Goal: Task Accomplishment & Management: Complete application form

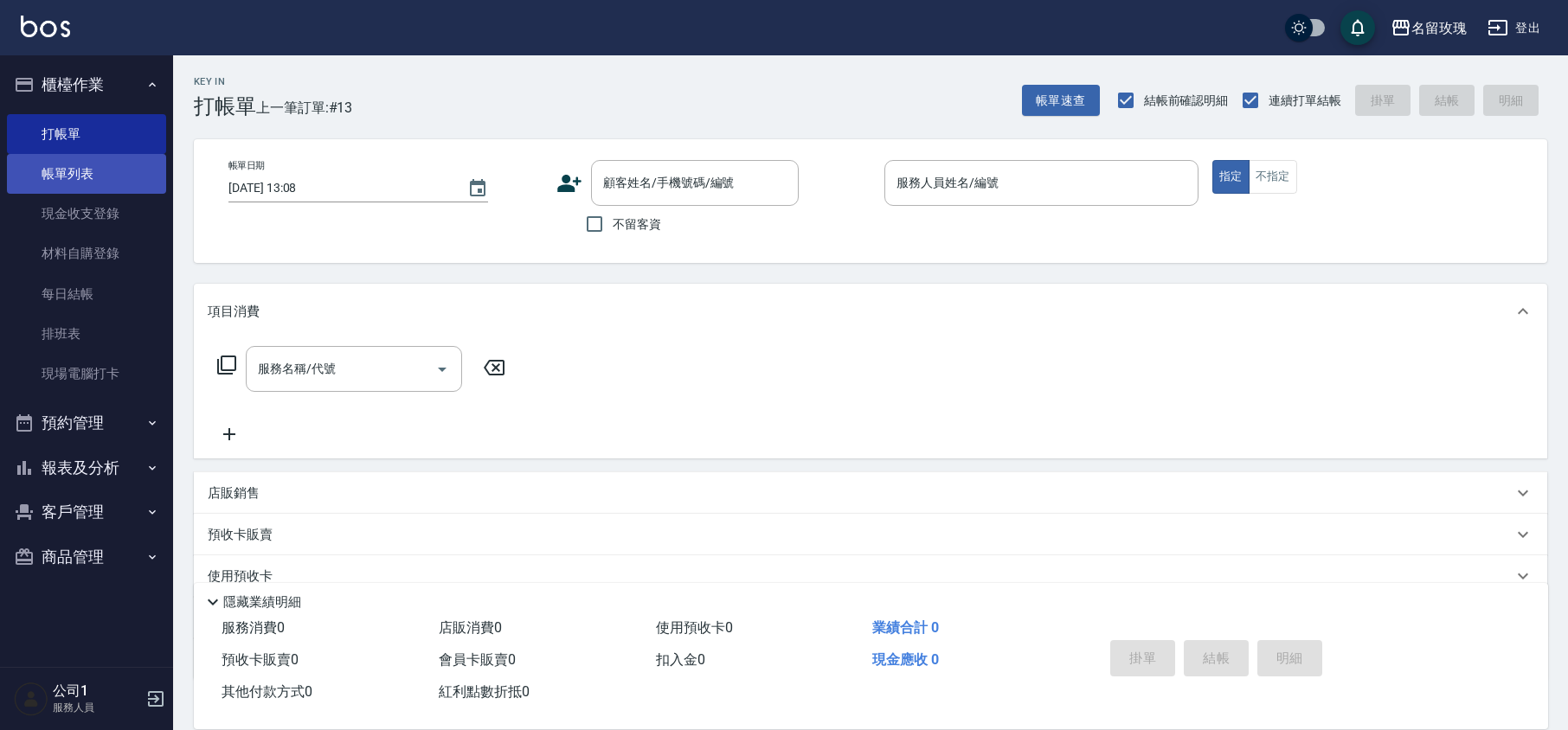
click at [117, 171] on link "帳單列表" at bounding box center [87, 173] width 160 height 39
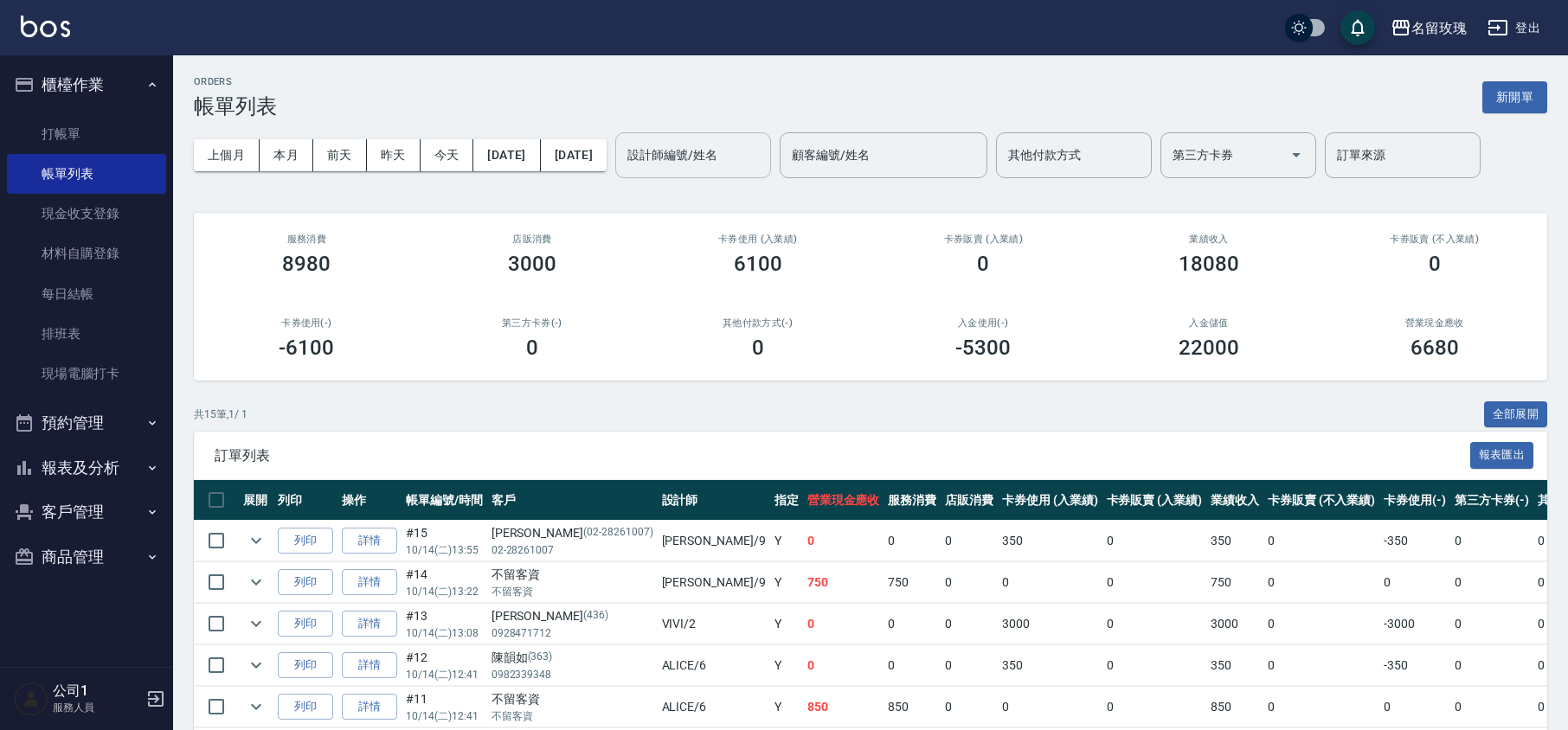
click at [763, 149] on input "設計師編號/姓名" at bounding box center [693, 155] width 140 height 30
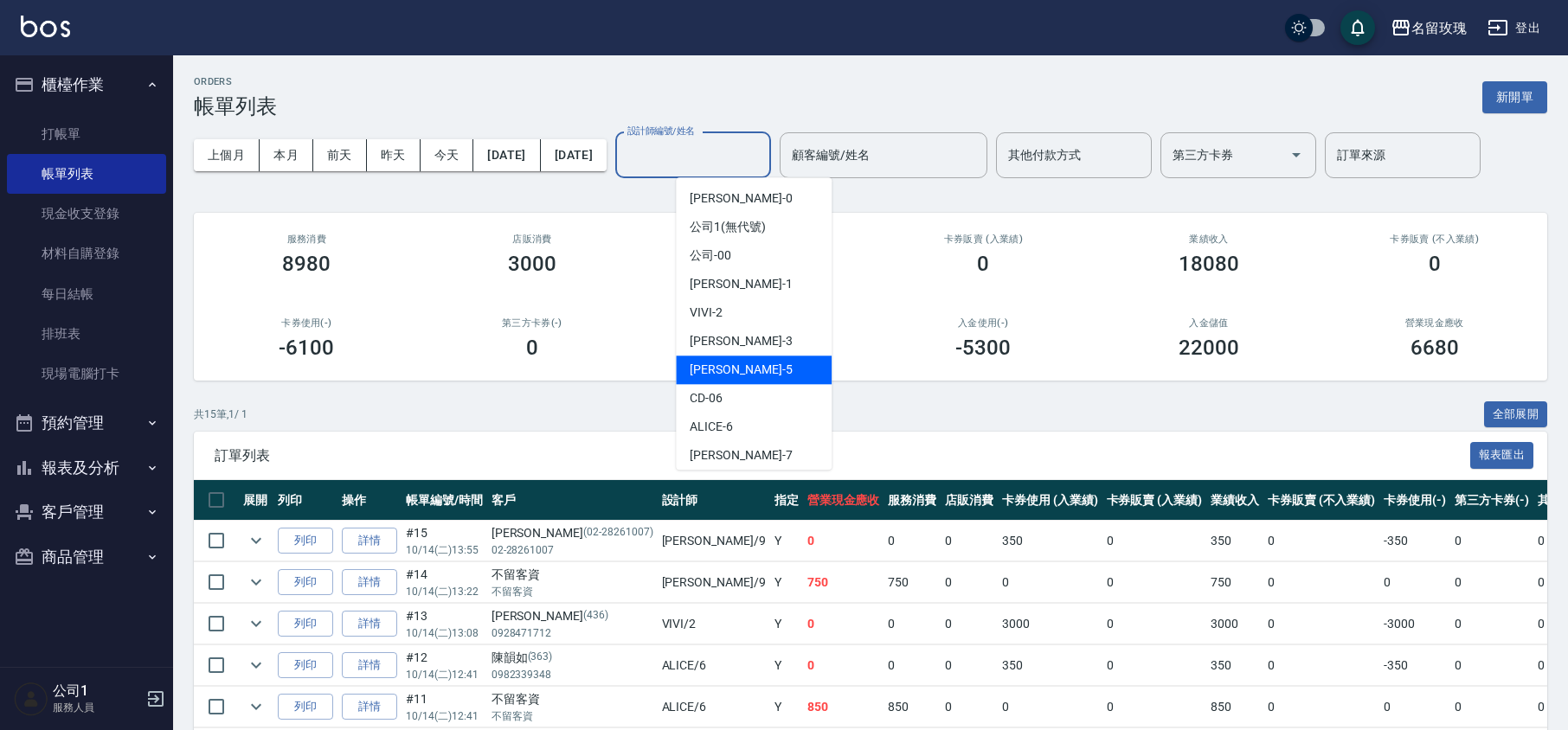
click at [755, 359] on div "KELLY -5" at bounding box center [754, 370] width 156 height 29
type input "[PERSON_NAME]-5"
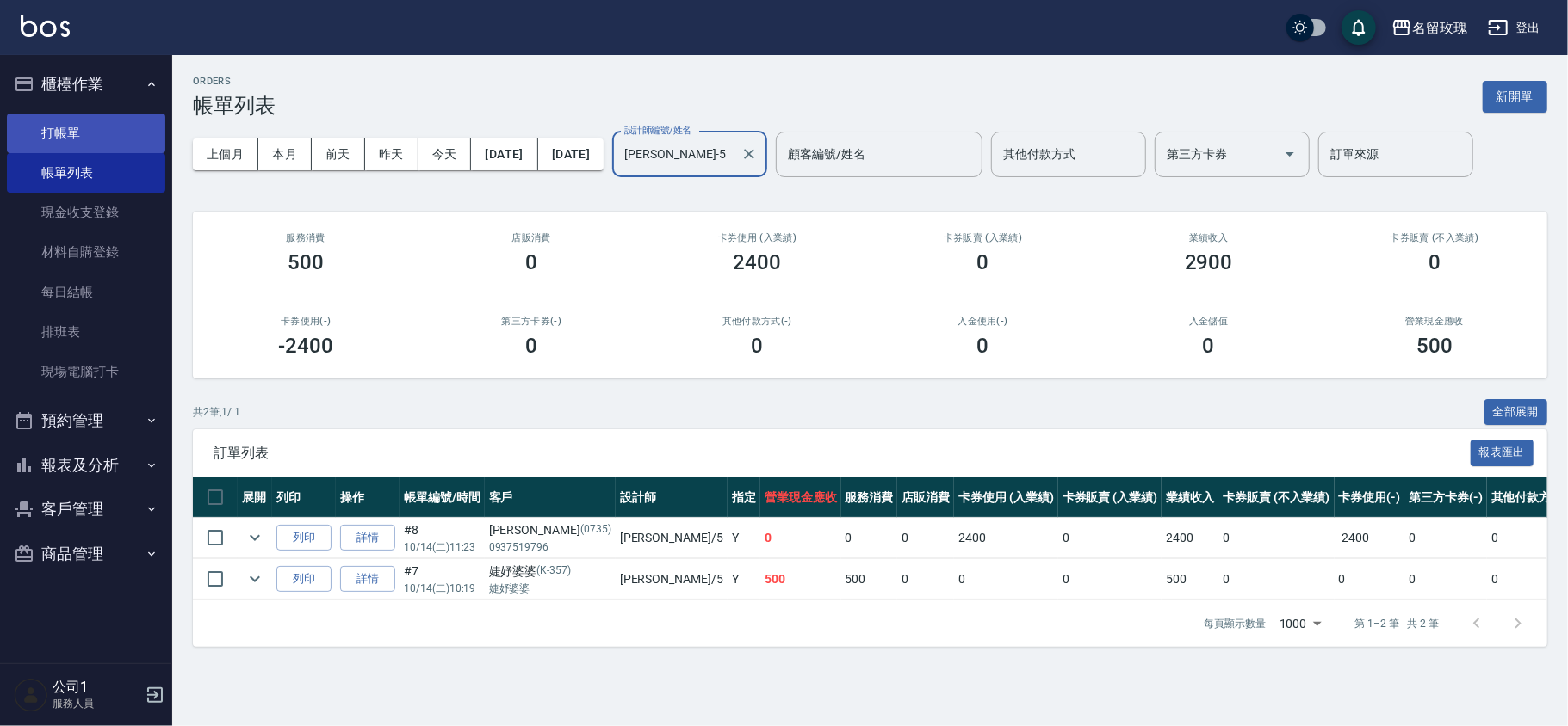
click at [107, 142] on link "打帳單" at bounding box center [86, 133] width 159 height 39
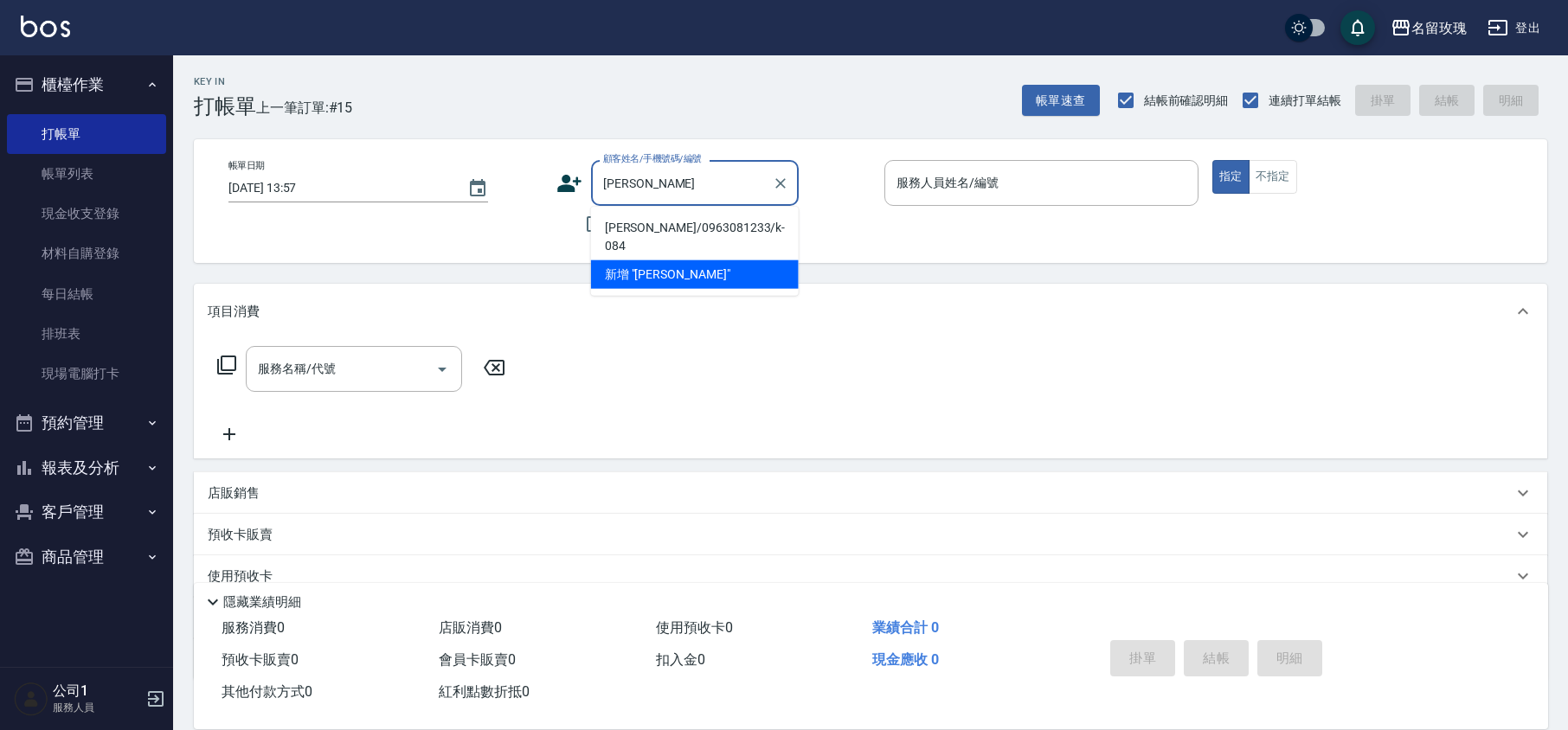
click at [679, 226] on li "[PERSON_NAME]/0963081233/k-084" at bounding box center [695, 237] width 208 height 47
type input "[PERSON_NAME]/0963081233/k-084"
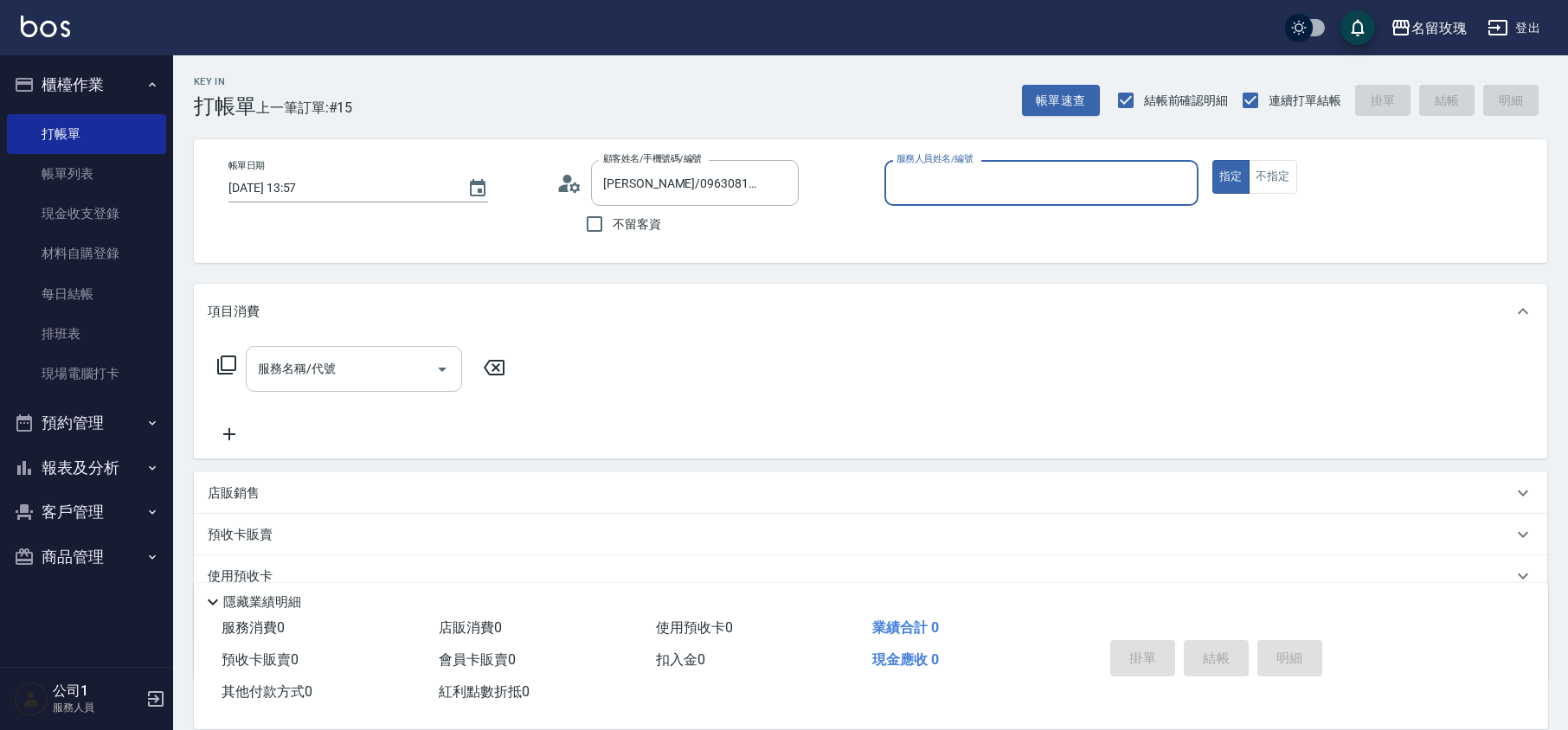
type input "[PERSON_NAME]-5"
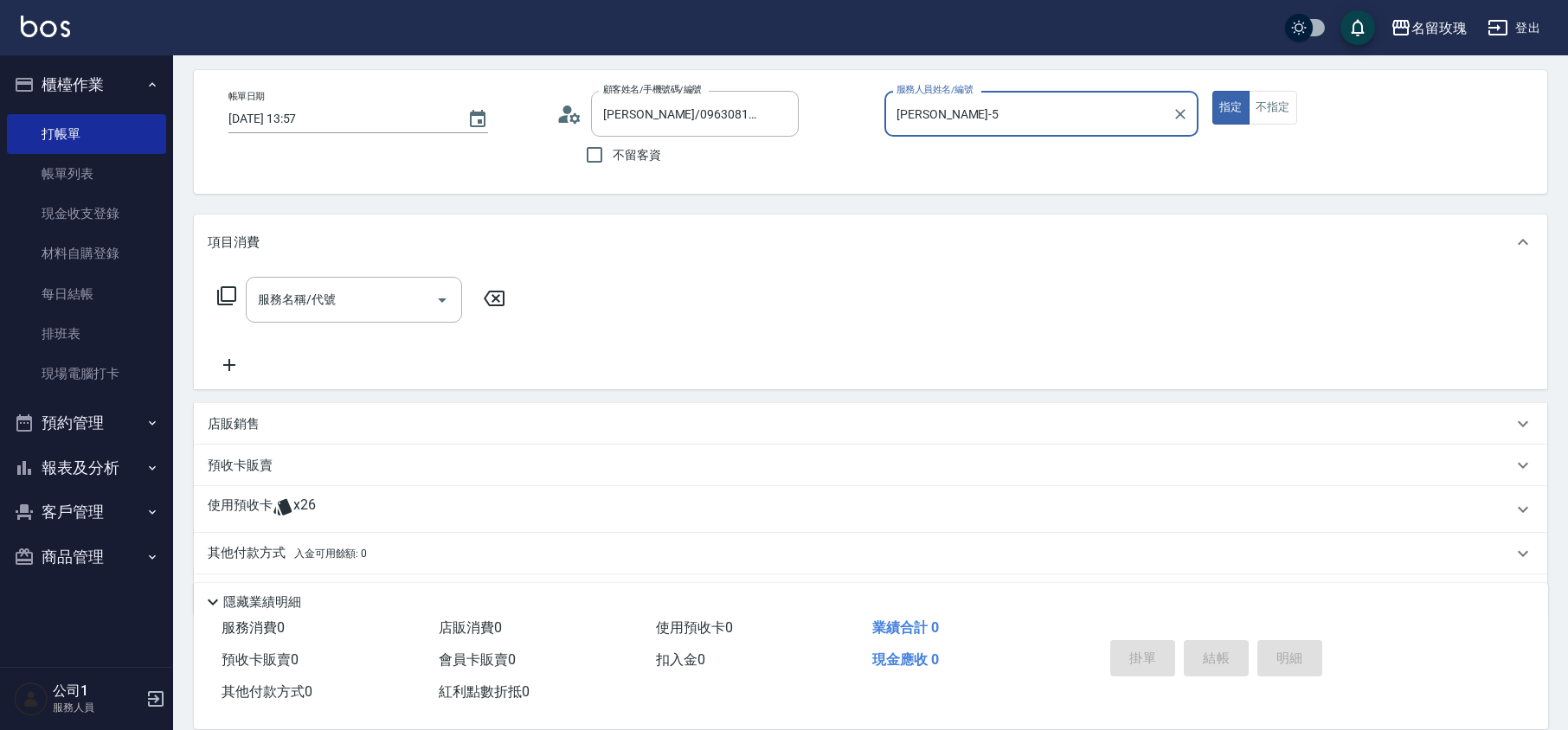
scroll to position [117, 0]
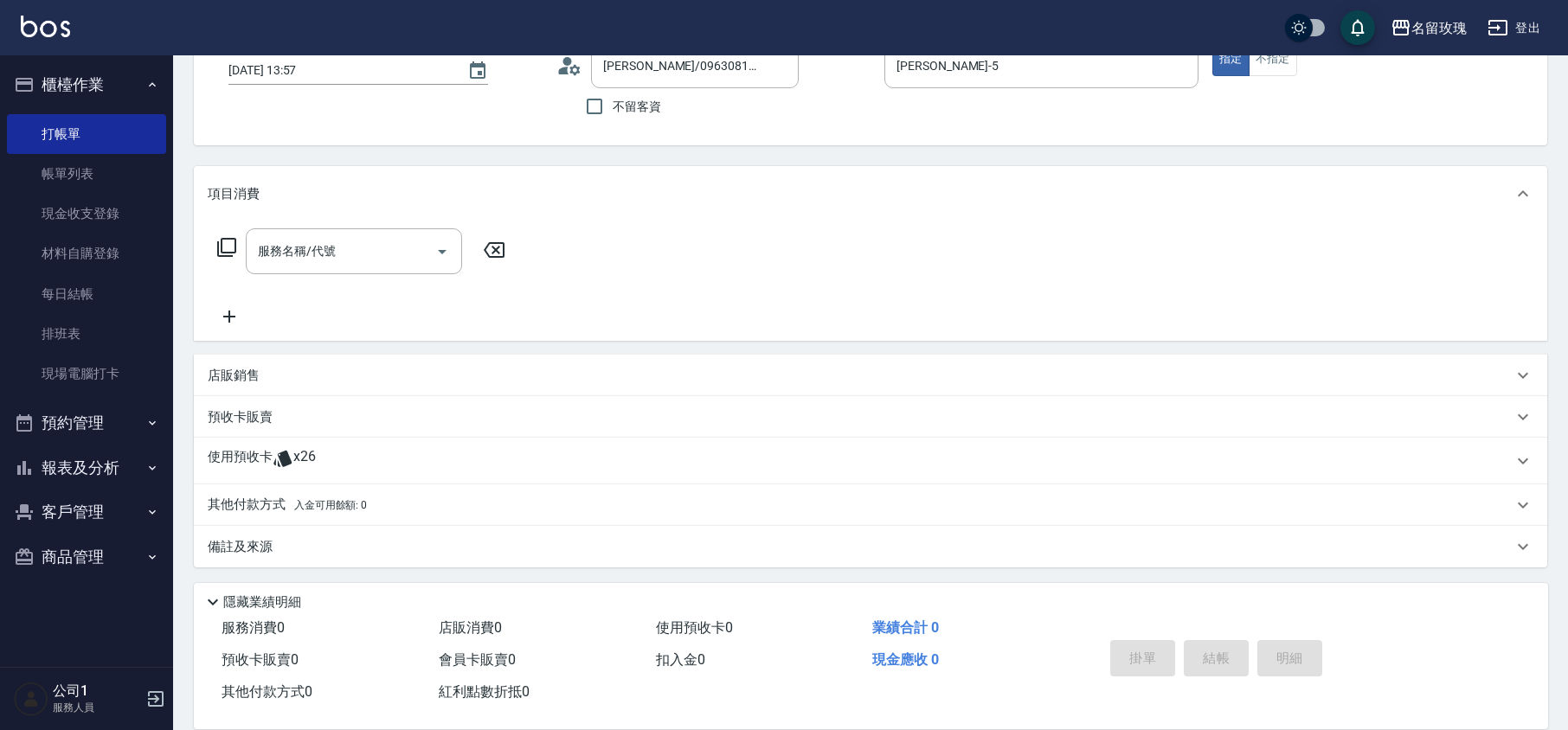
click at [306, 464] on span "x26" at bounding box center [304, 461] width 22 height 26
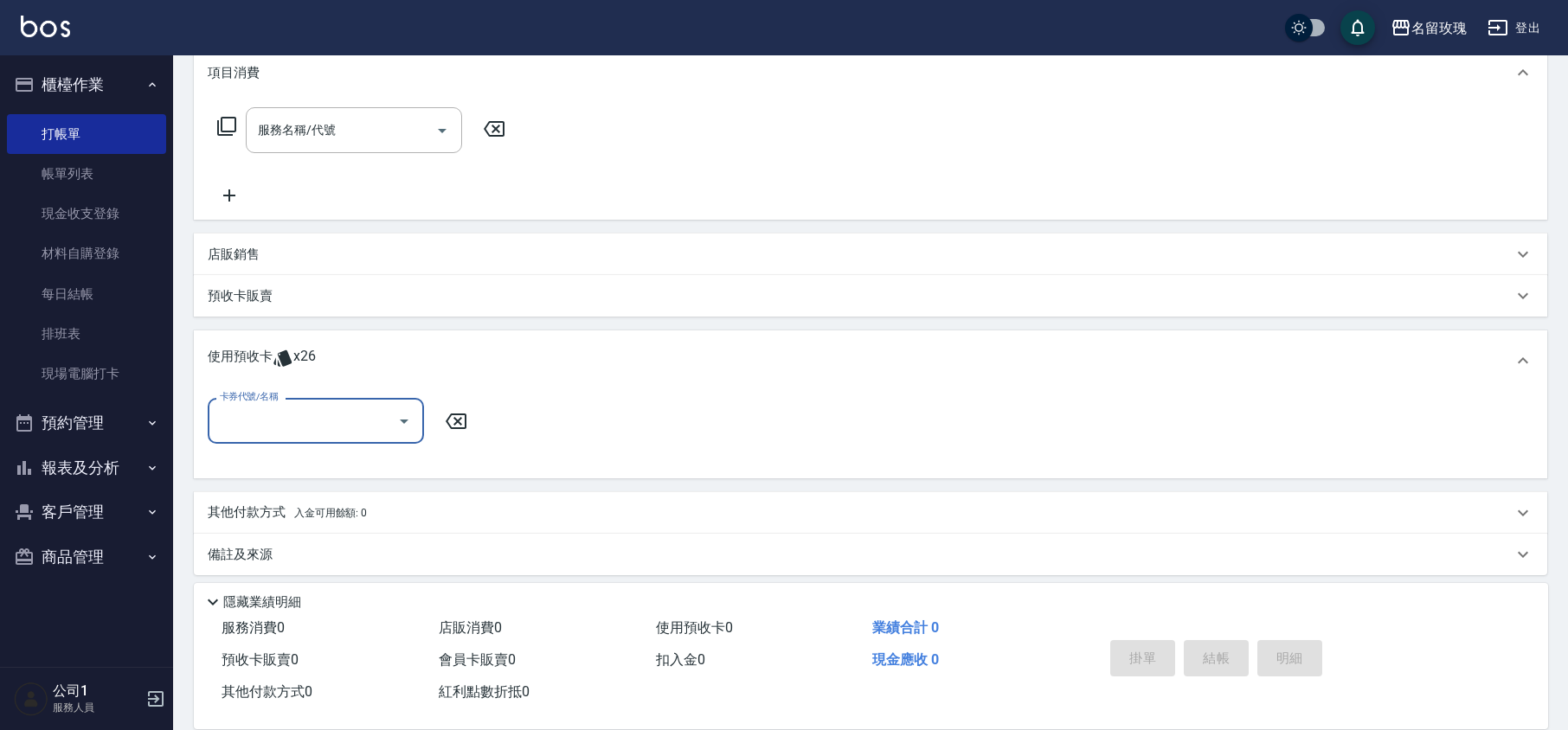
scroll to position [240, 0]
click at [390, 424] on div at bounding box center [403, 419] width 26 height 46
click at [372, 412] on input "卡券代號/名稱" at bounding box center [303, 418] width 175 height 30
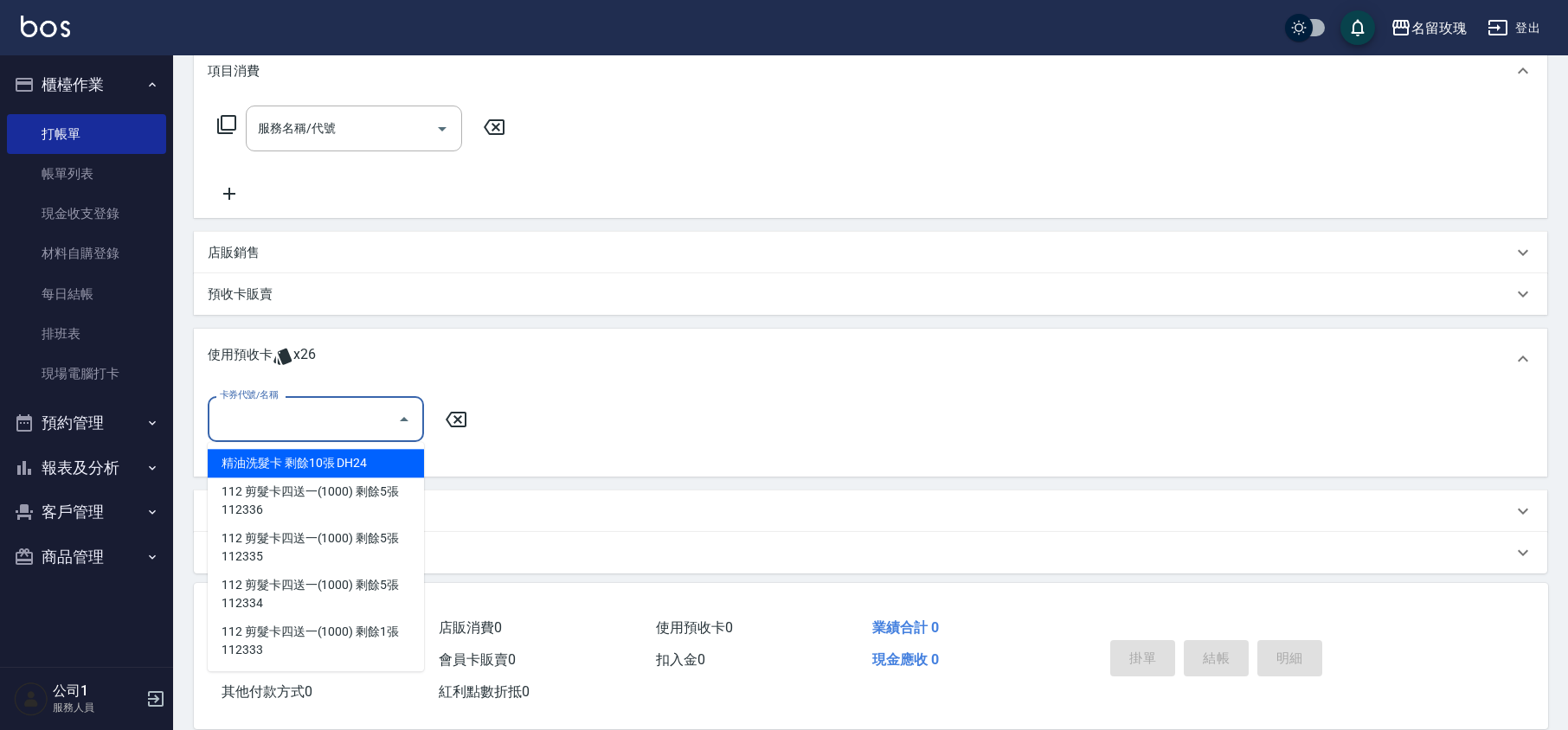
click at [312, 458] on div "精油洗髮卡 剩餘10張 DH24" at bounding box center [315, 464] width 216 height 29
type input "精油洗髮卡 DH24"
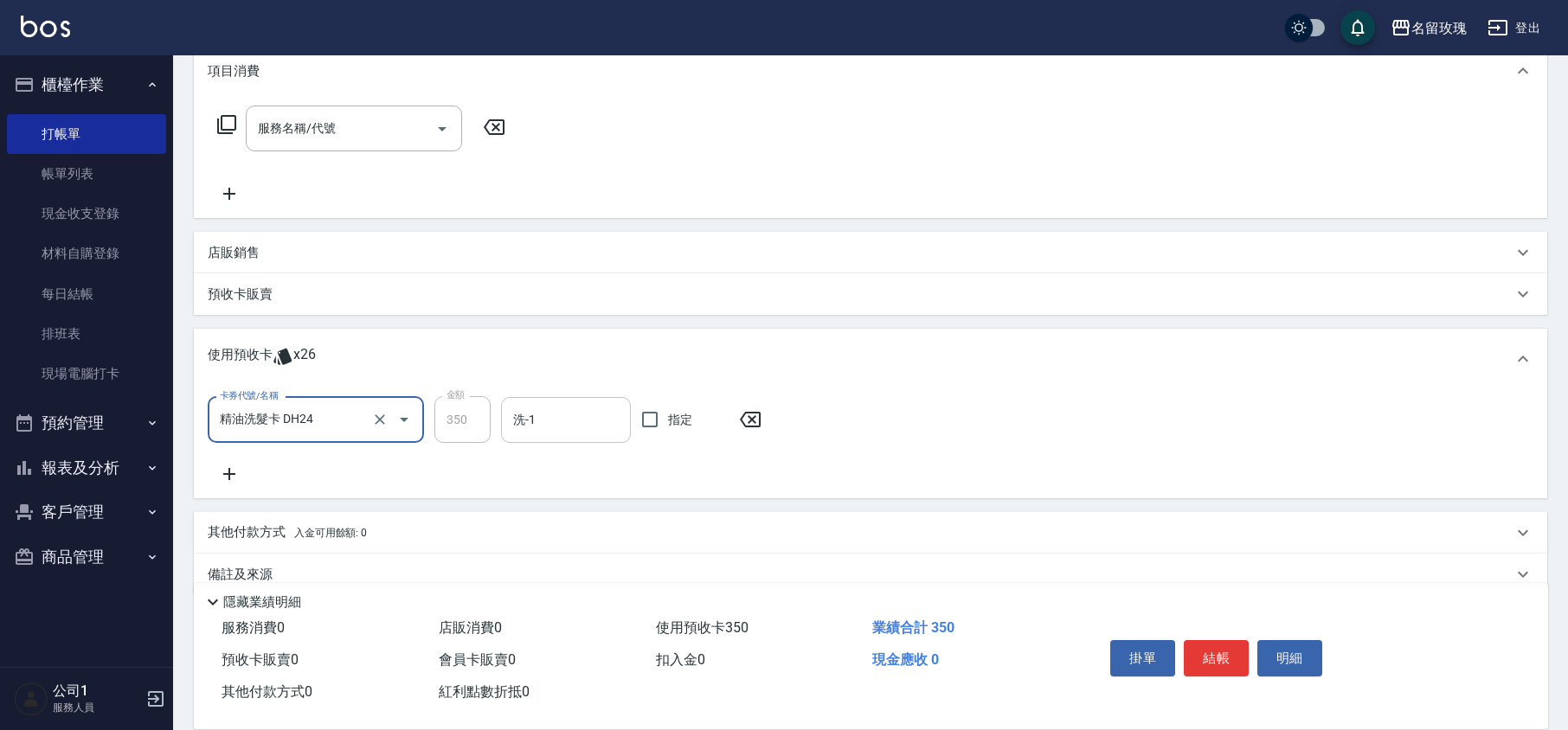
click at [610, 437] on div "洗-1" at bounding box center [565, 420] width 130 height 46
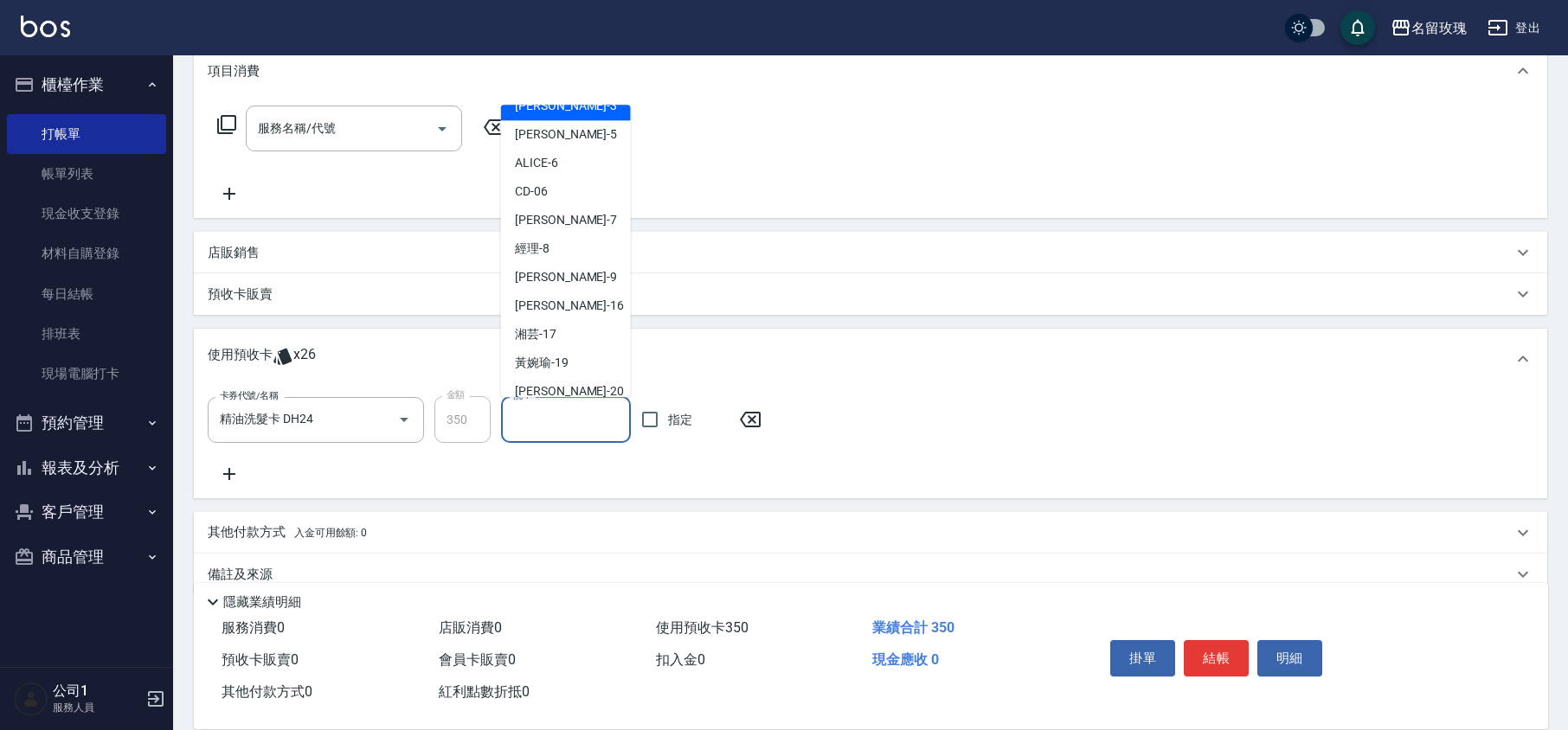
scroll to position [322, 0]
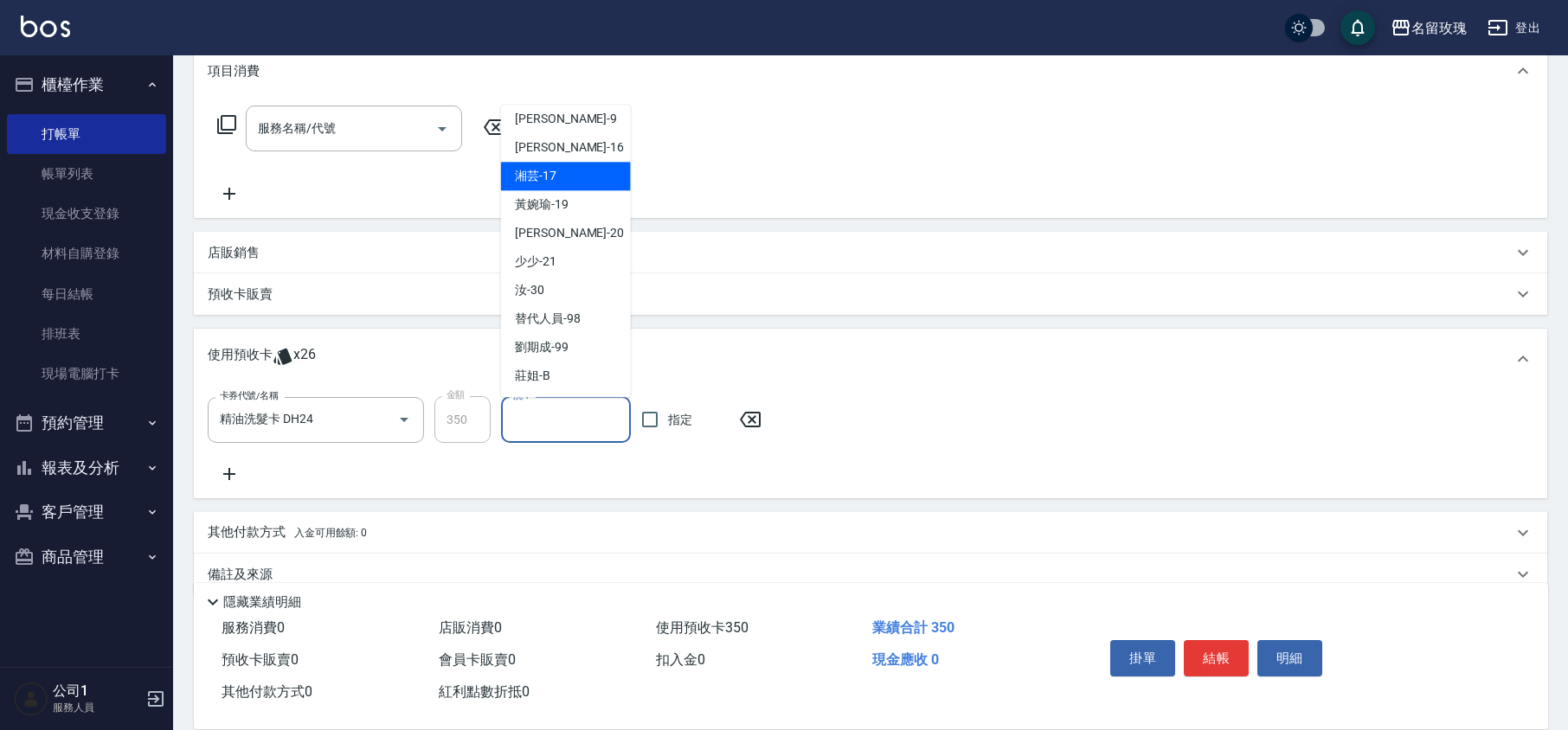
click at [540, 171] on span "湘芸 -17" at bounding box center [535, 177] width 41 height 18
type input "湘芸-17"
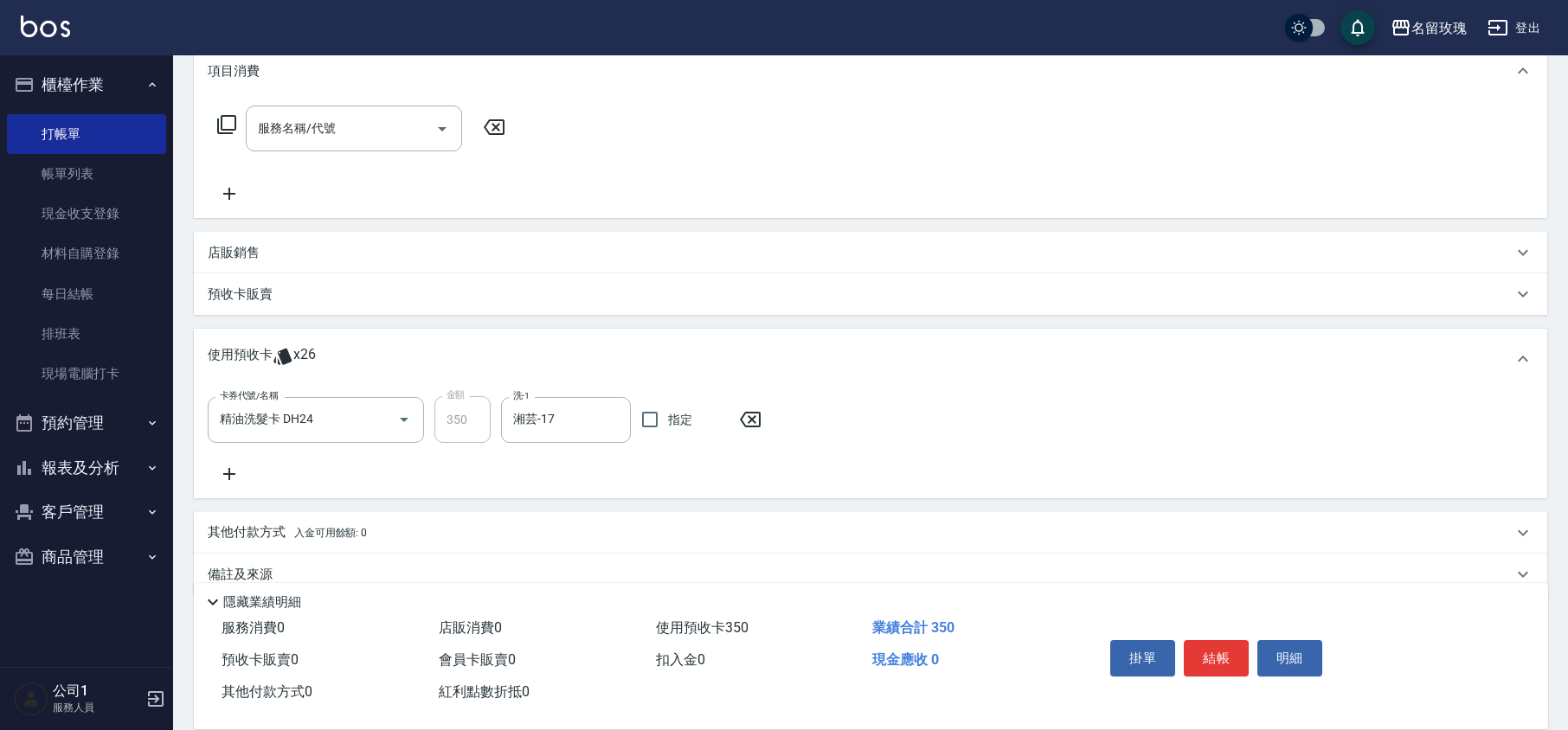
click at [222, 469] on icon at bounding box center [229, 474] width 43 height 21
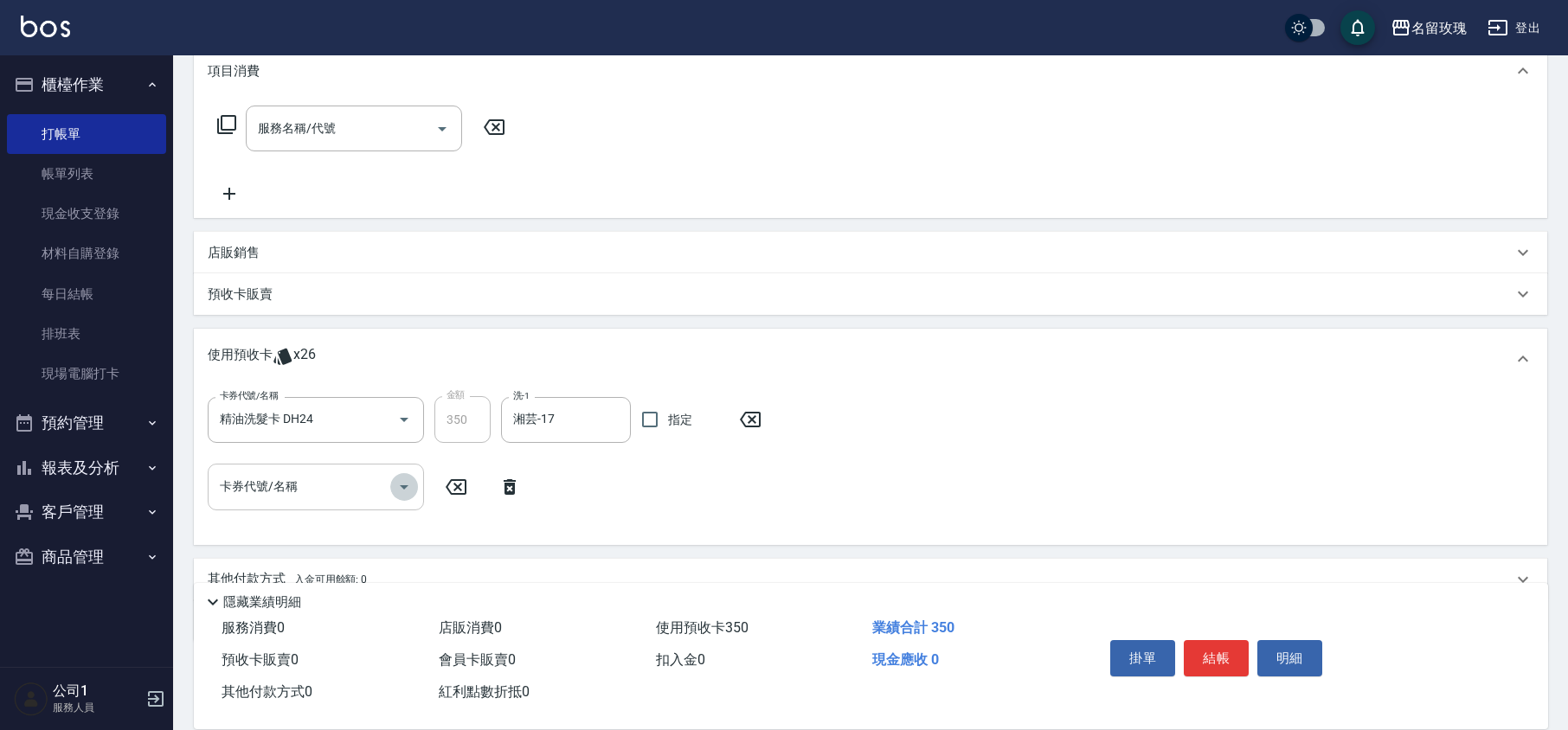
click at [390, 481] on button "Open" at bounding box center [404, 487] width 28 height 28
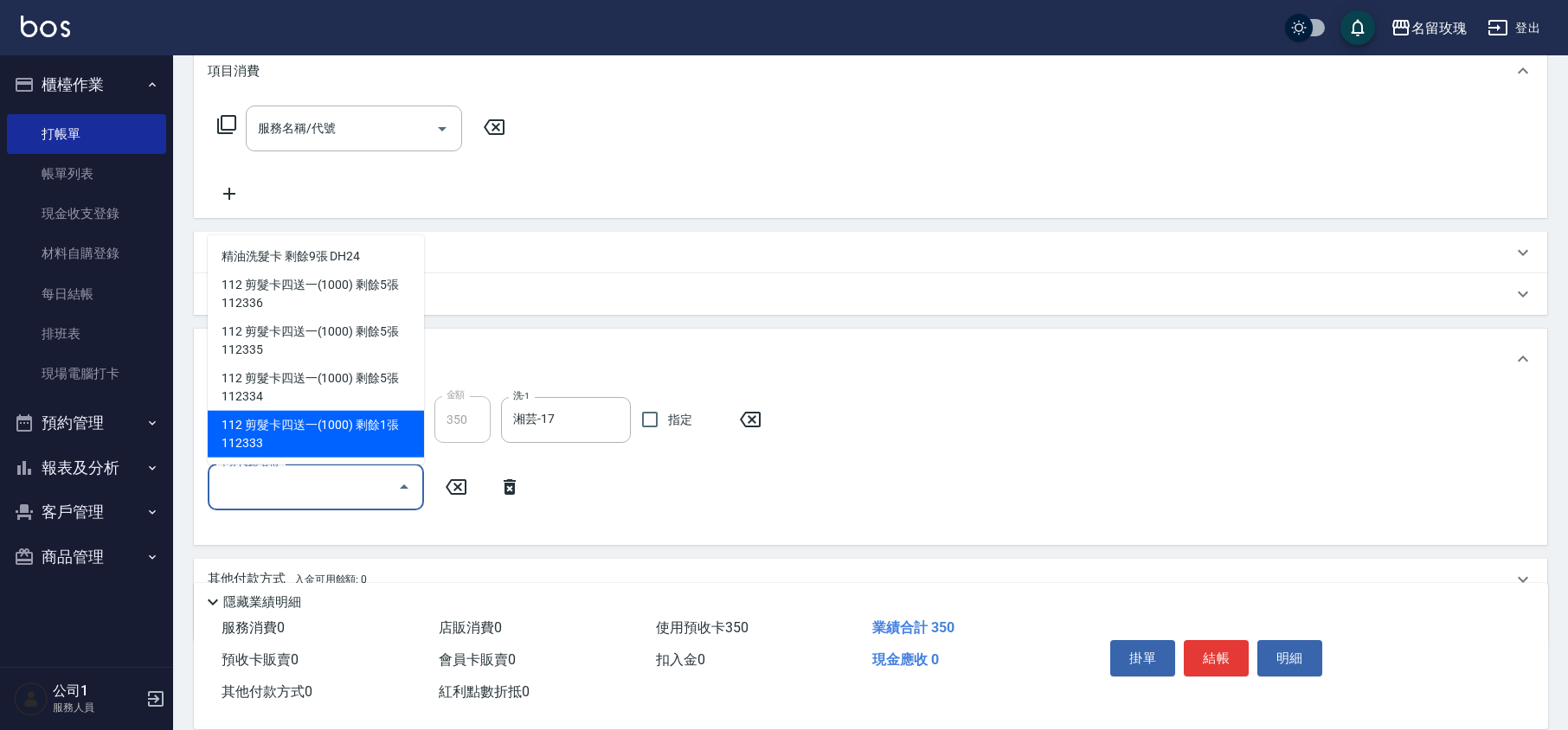
click at [342, 429] on div "112 剪髮卡四送一(1000) 剩餘1張 112333" at bounding box center [315, 434] width 216 height 47
type input "112 剪髮卡四送一(1000) 112333"
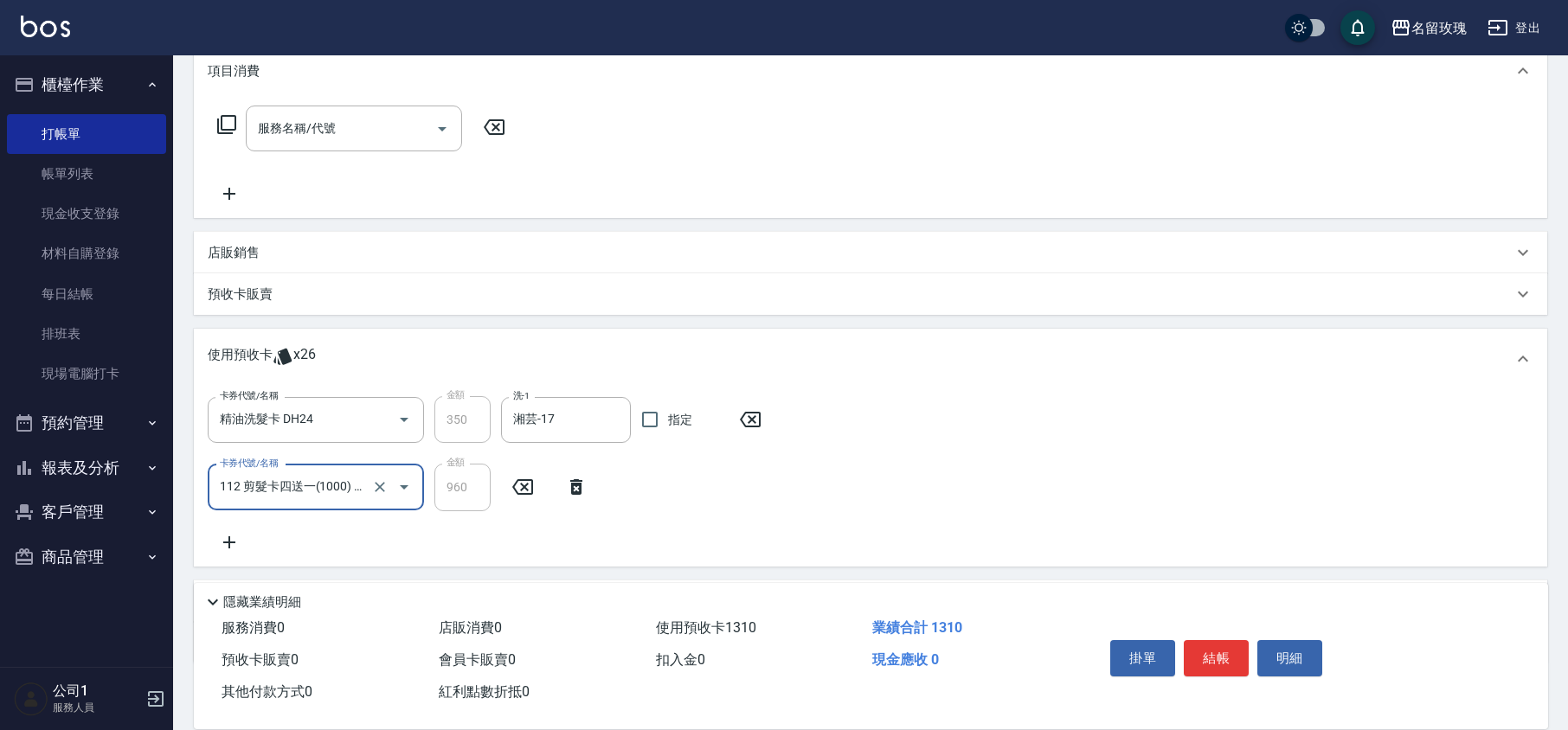
click at [506, 537] on div "卡券代號/名稱 精油洗髮卡 DH24 卡券代號/名稱 金額 350 金額 洗-1 湘芸-17 洗-1 指定 卡券代號/名稱 112 剪髮卡四送一(1000) …" at bounding box center [870, 474] width 1326 height 156
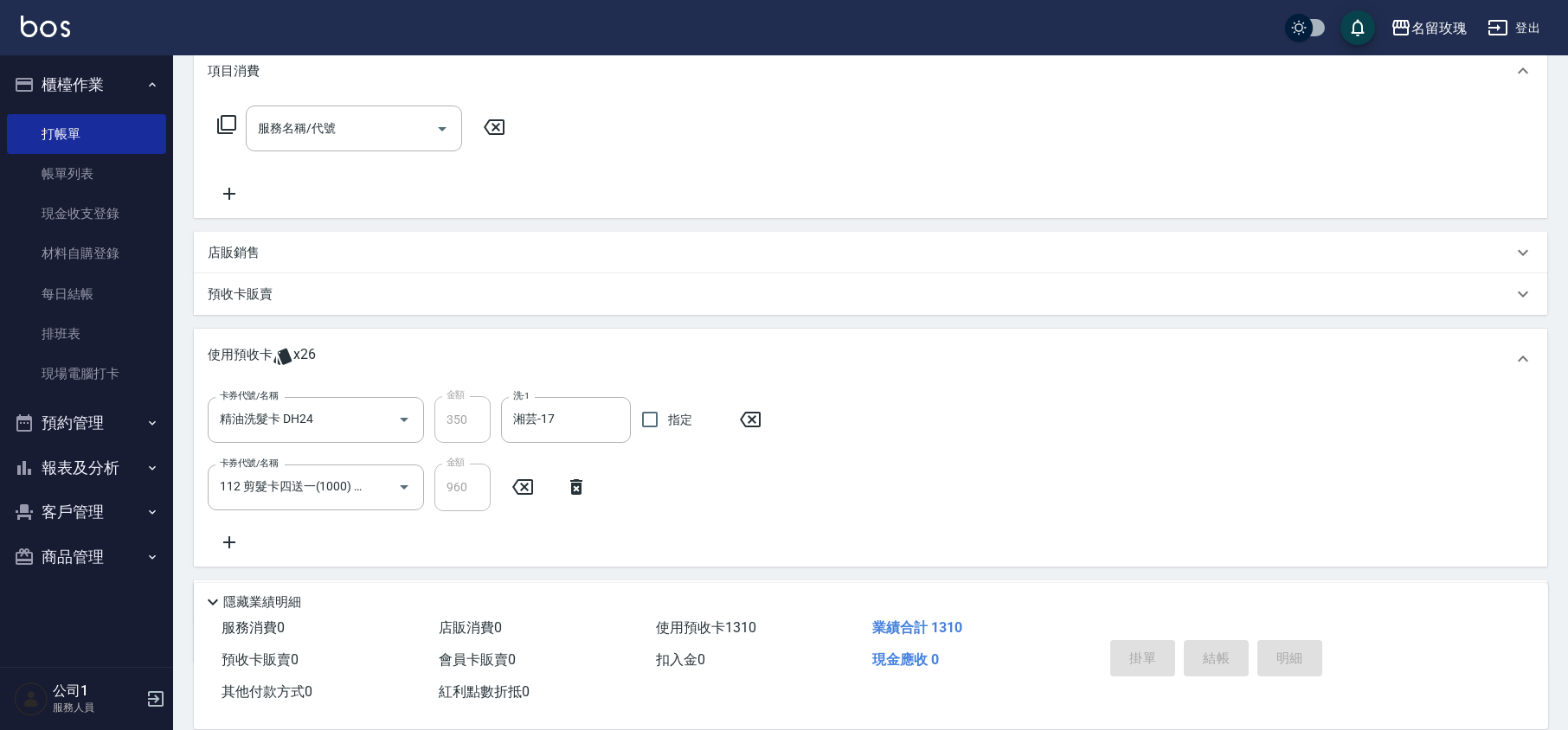
type input "[DATE] 13:58"
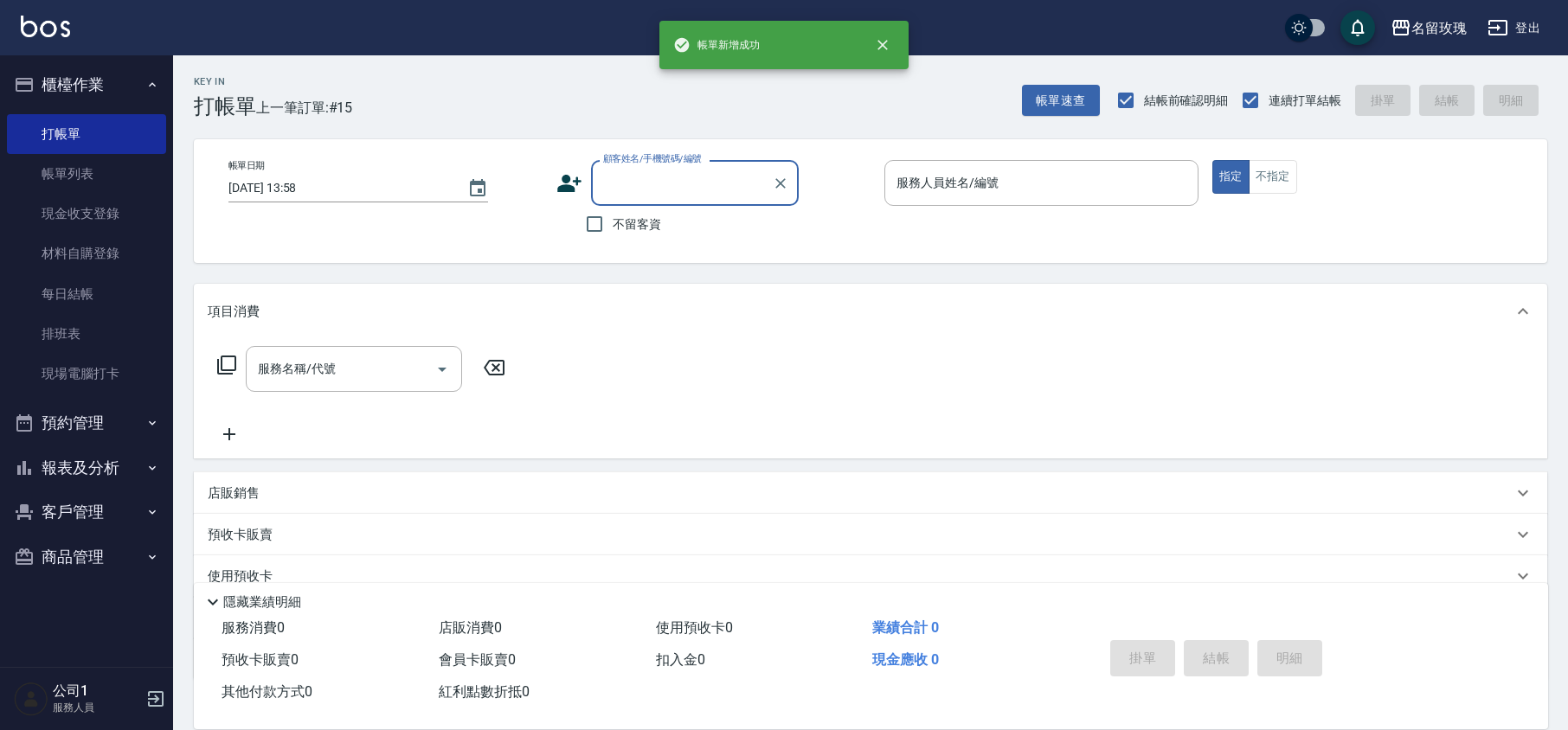
scroll to position [0, 0]
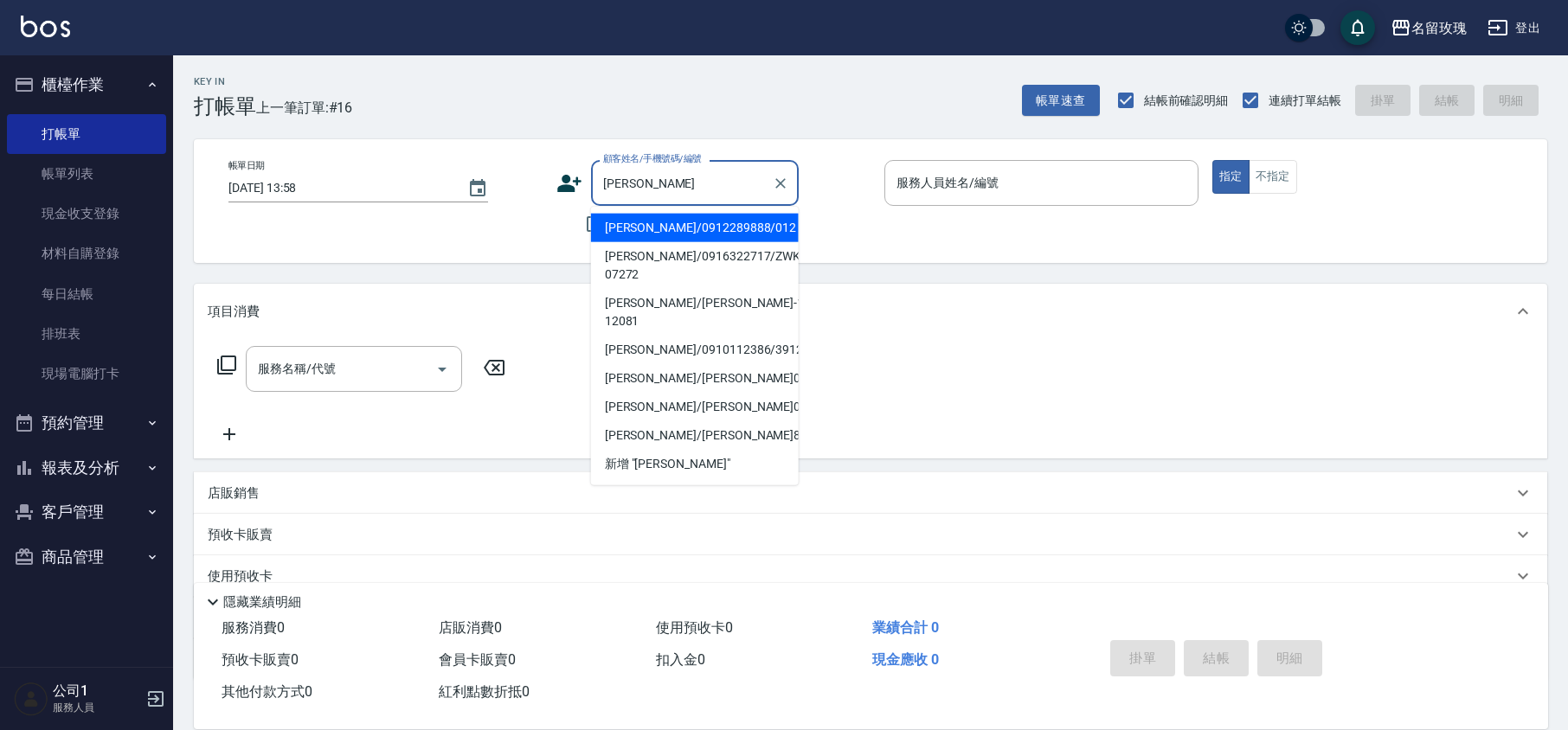
click at [692, 234] on li "[PERSON_NAME]/0912289888/012" at bounding box center [695, 228] width 208 height 29
type input "[PERSON_NAME]/0912289888/012"
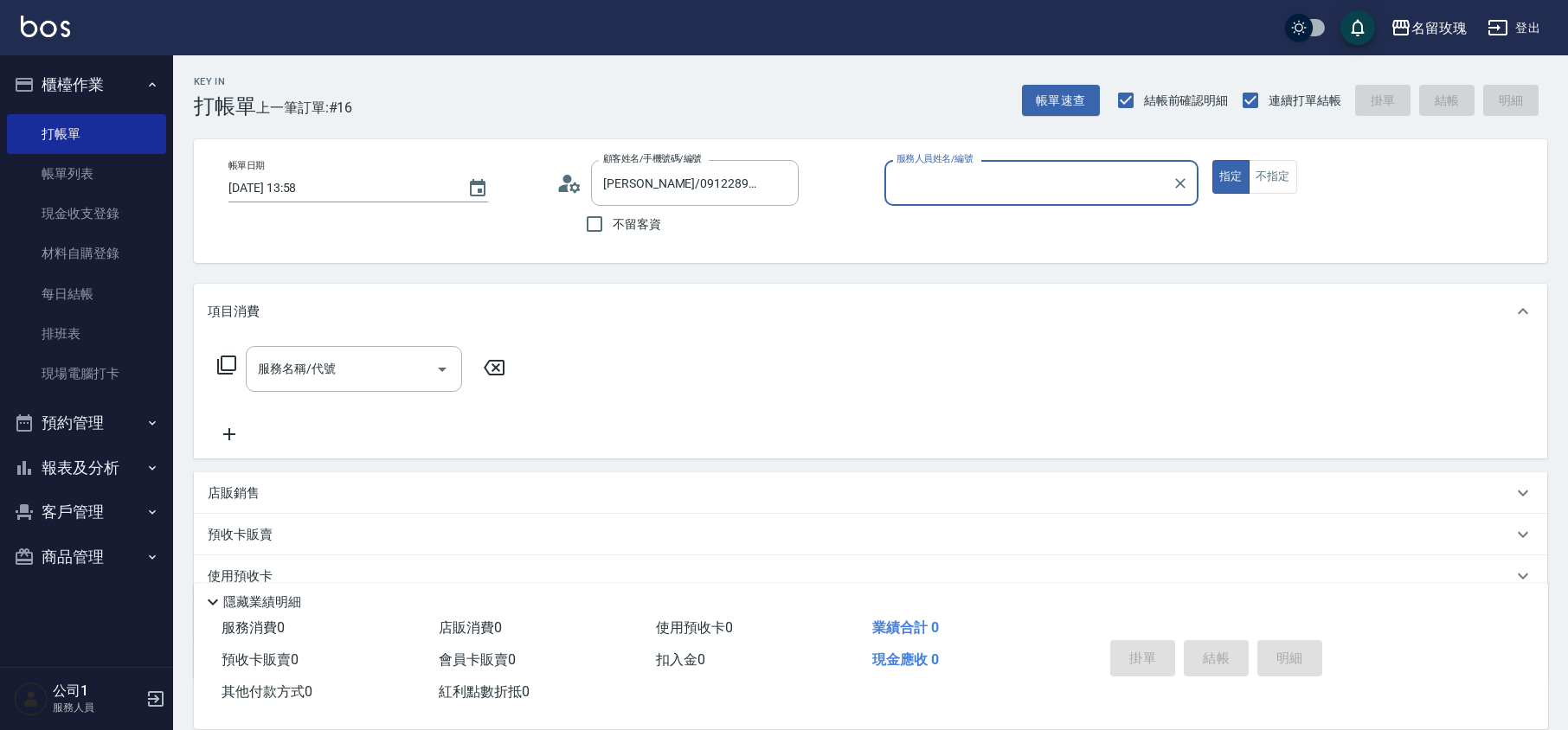
type input "[PERSON_NAME]-5"
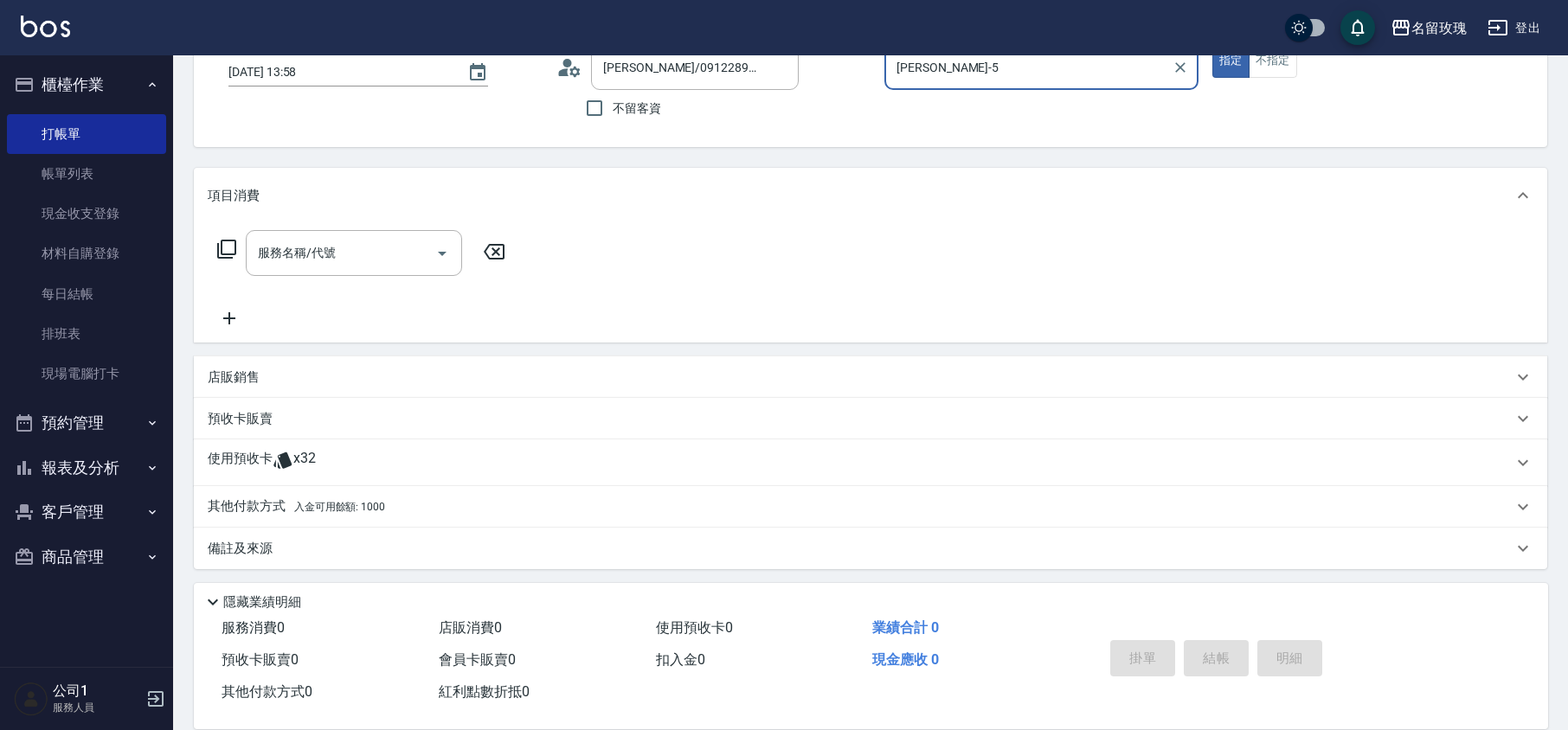
scroll to position [117, 0]
click at [302, 463] on span "x32" at bounding box center [304, 461] width 22 height 26
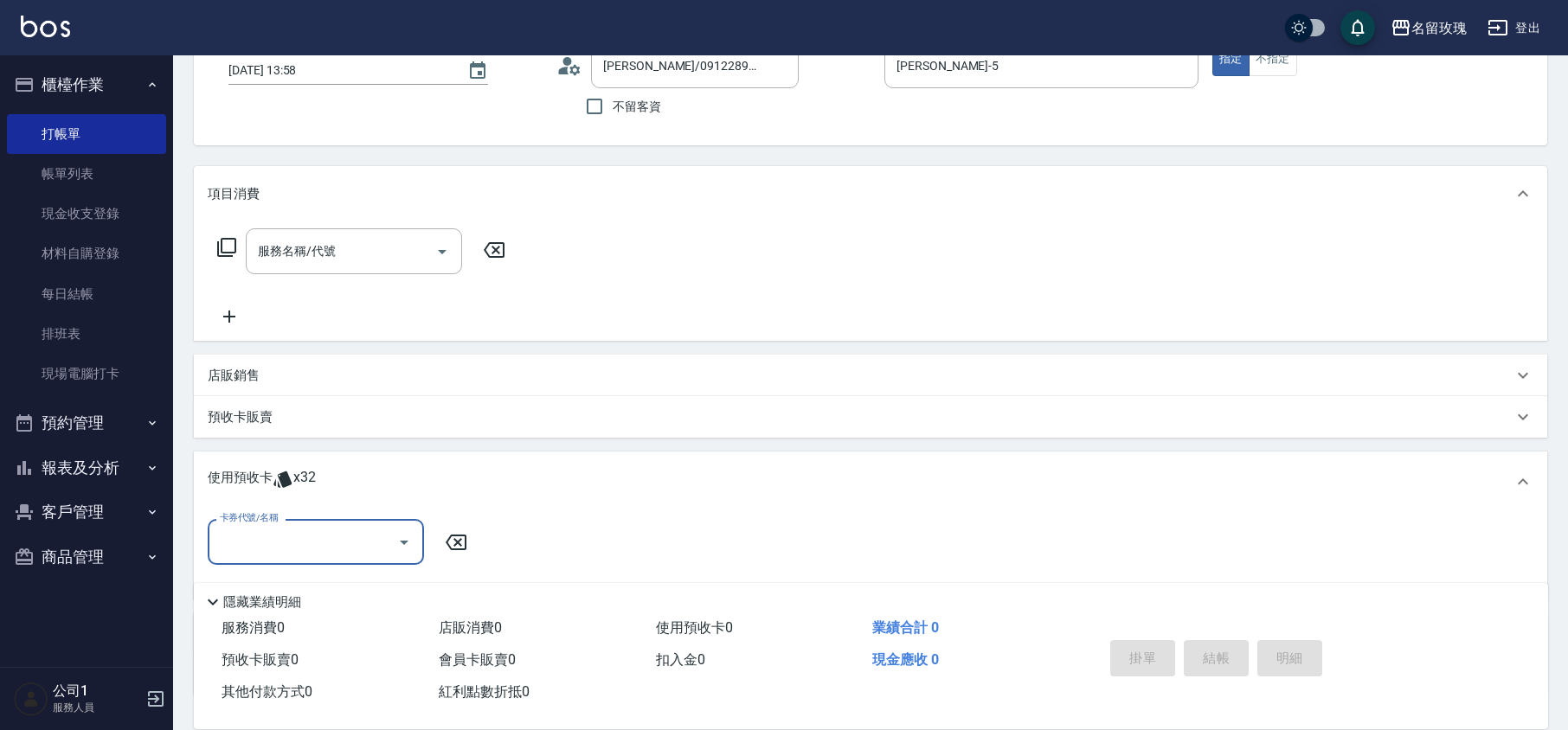
scroll to position [0, 0]
click at [403, 543] on icon "Open" at bounding box center [404, 542] width 9 height 4
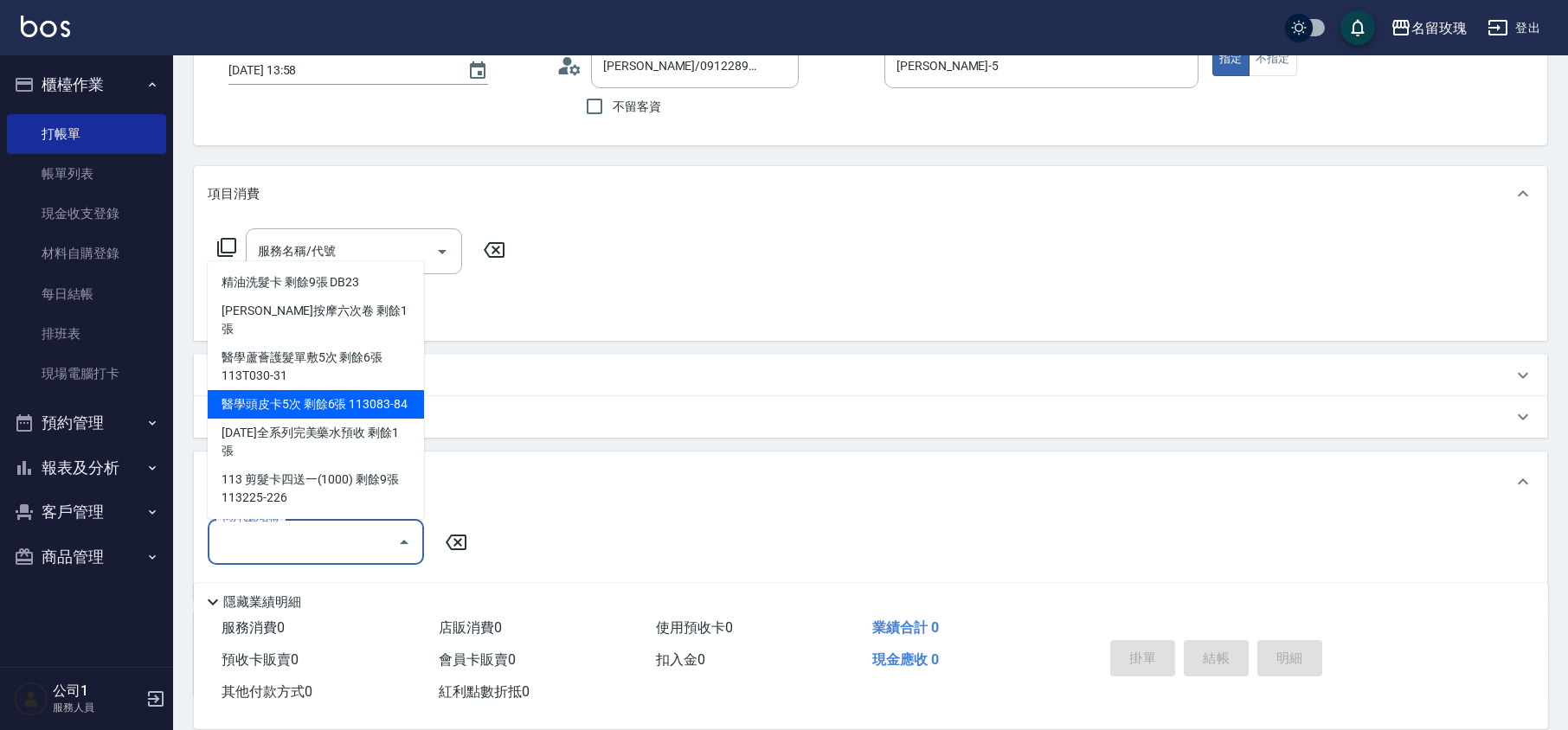
click at [371, 419] on div "醫學頭皮卡5次 剩餘6張 113083-84" at bounding box center [315, 405] width 216 height 29
type input "醫學頭皮卡5次 113083-84"
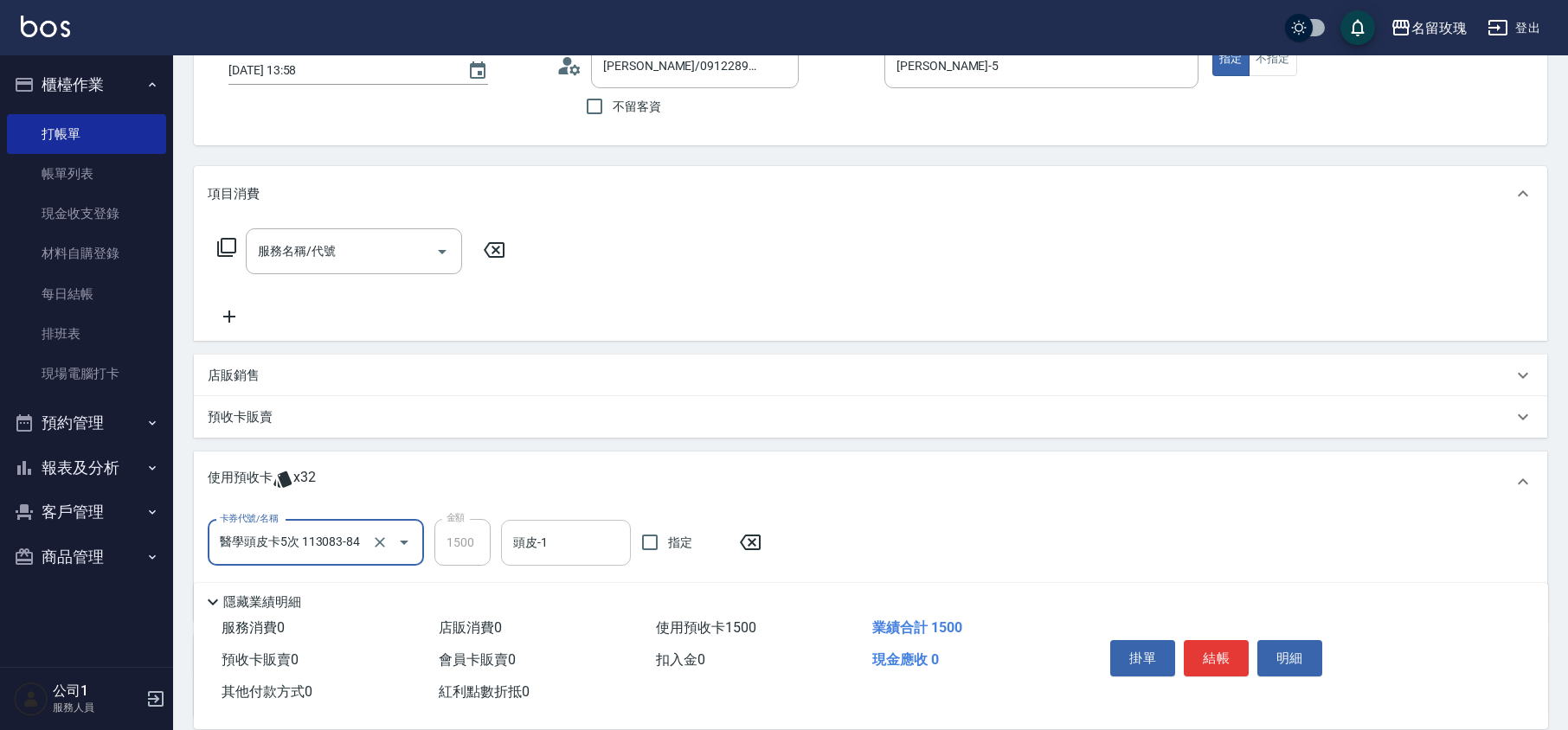
click at [592, 558] on input "頭皮-1" at bounding box center [565, 542] width 114 height 30
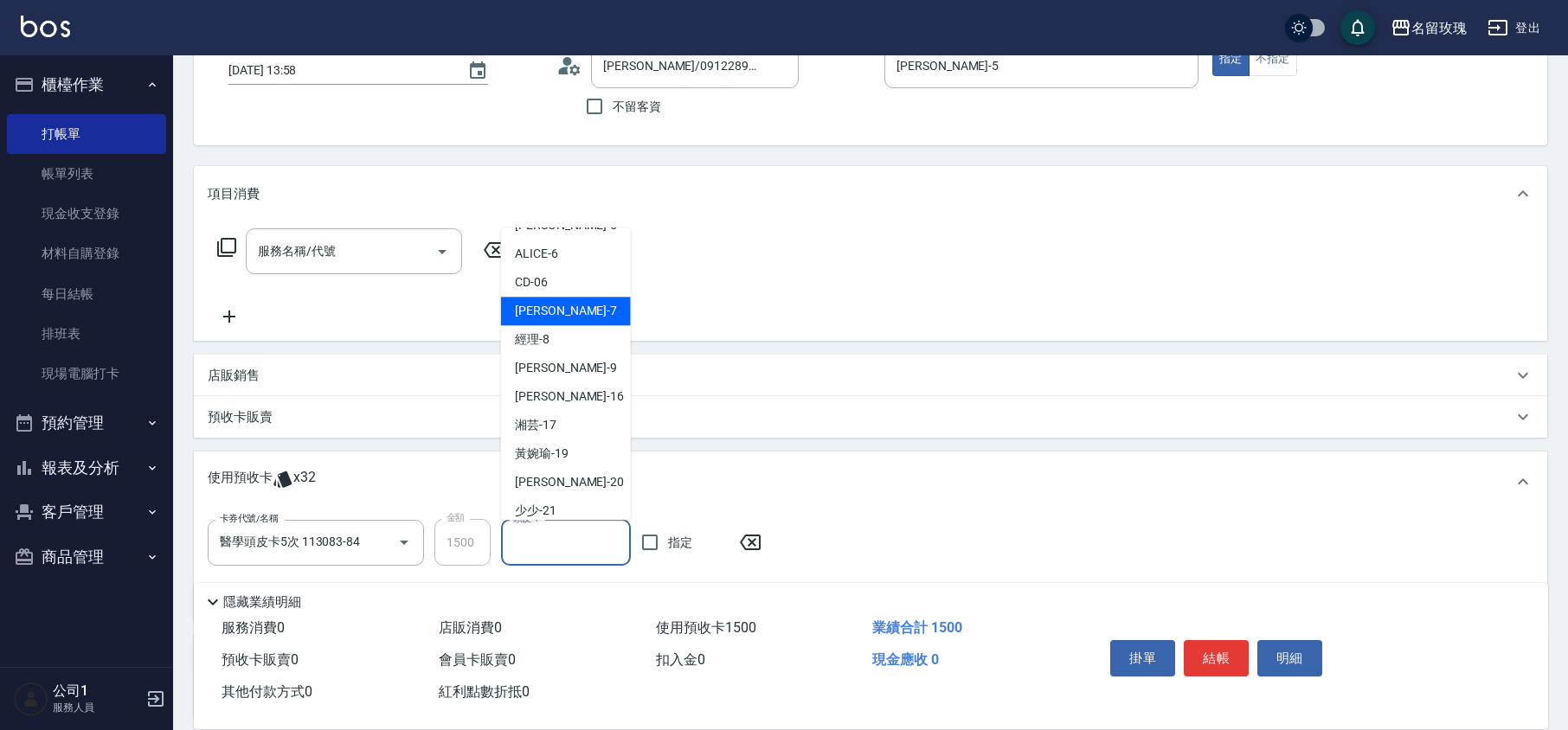
scroll to position [322, 0]
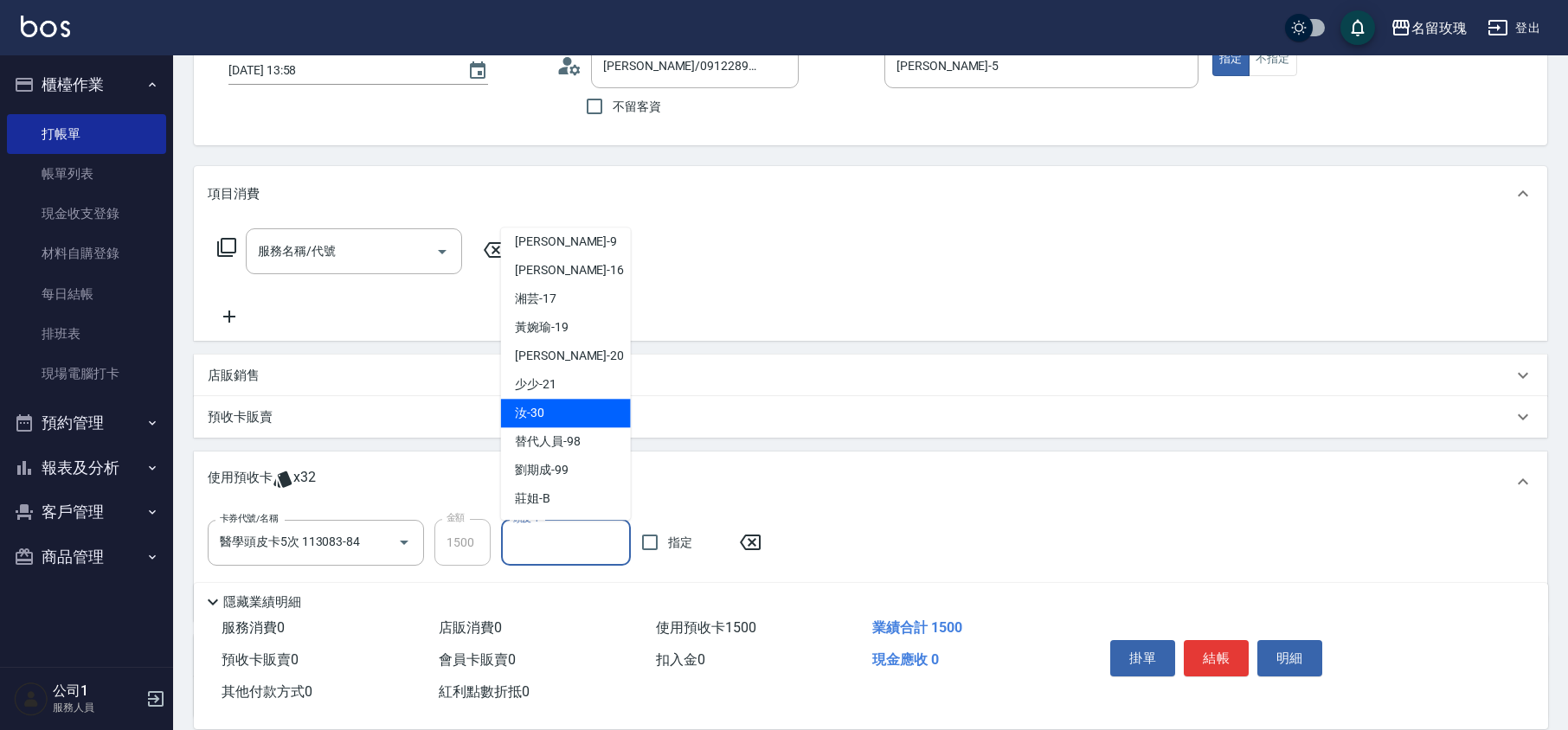
drag, startPoint x: 554, startPoint y: 419, endPoint x: 538, endPoint y: 420, distance: 16.0
click at [555, 419] on div "汝 -30" at bounding box center [565, 415] width 130 height 29
type input "汝-30"
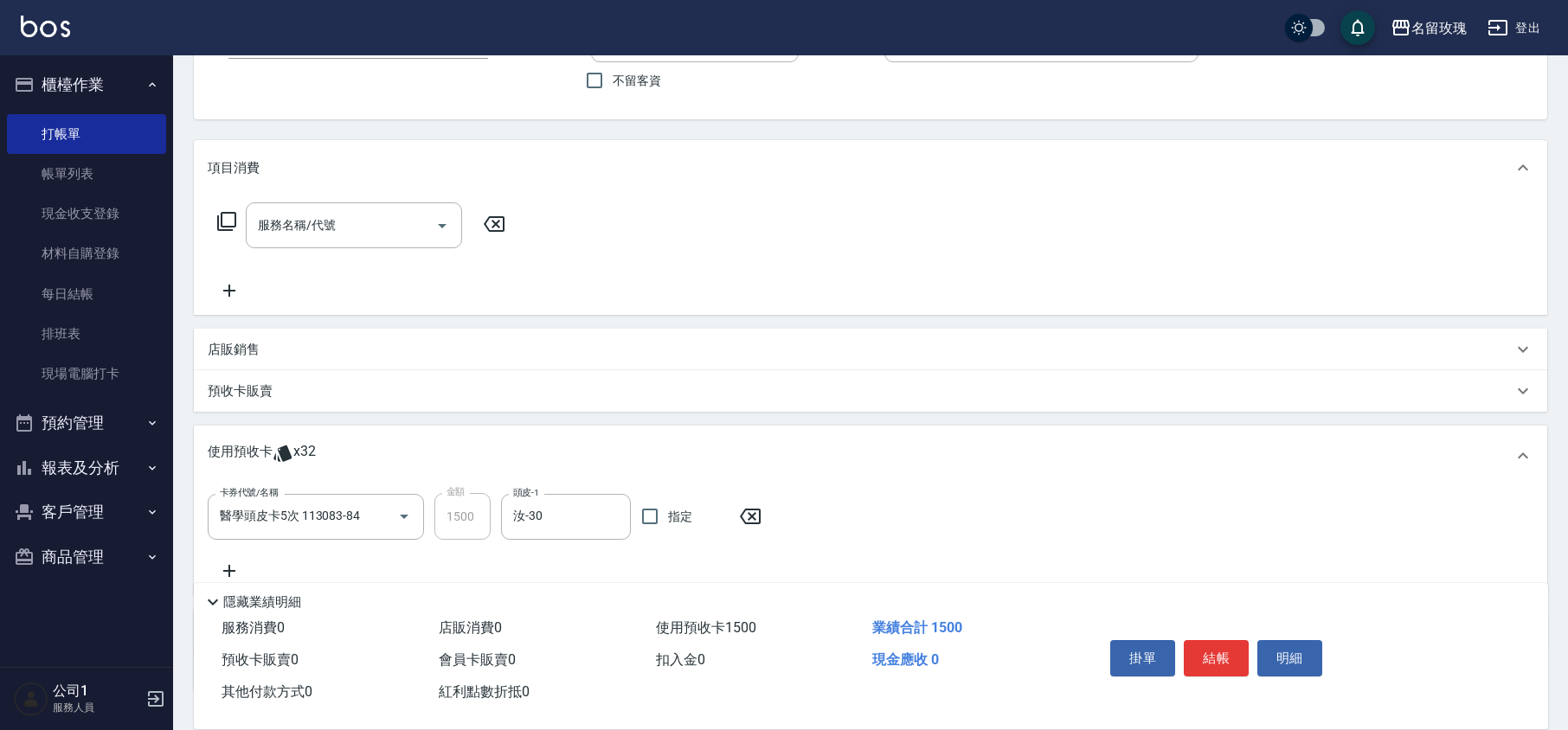
scroll to position [268, 0]
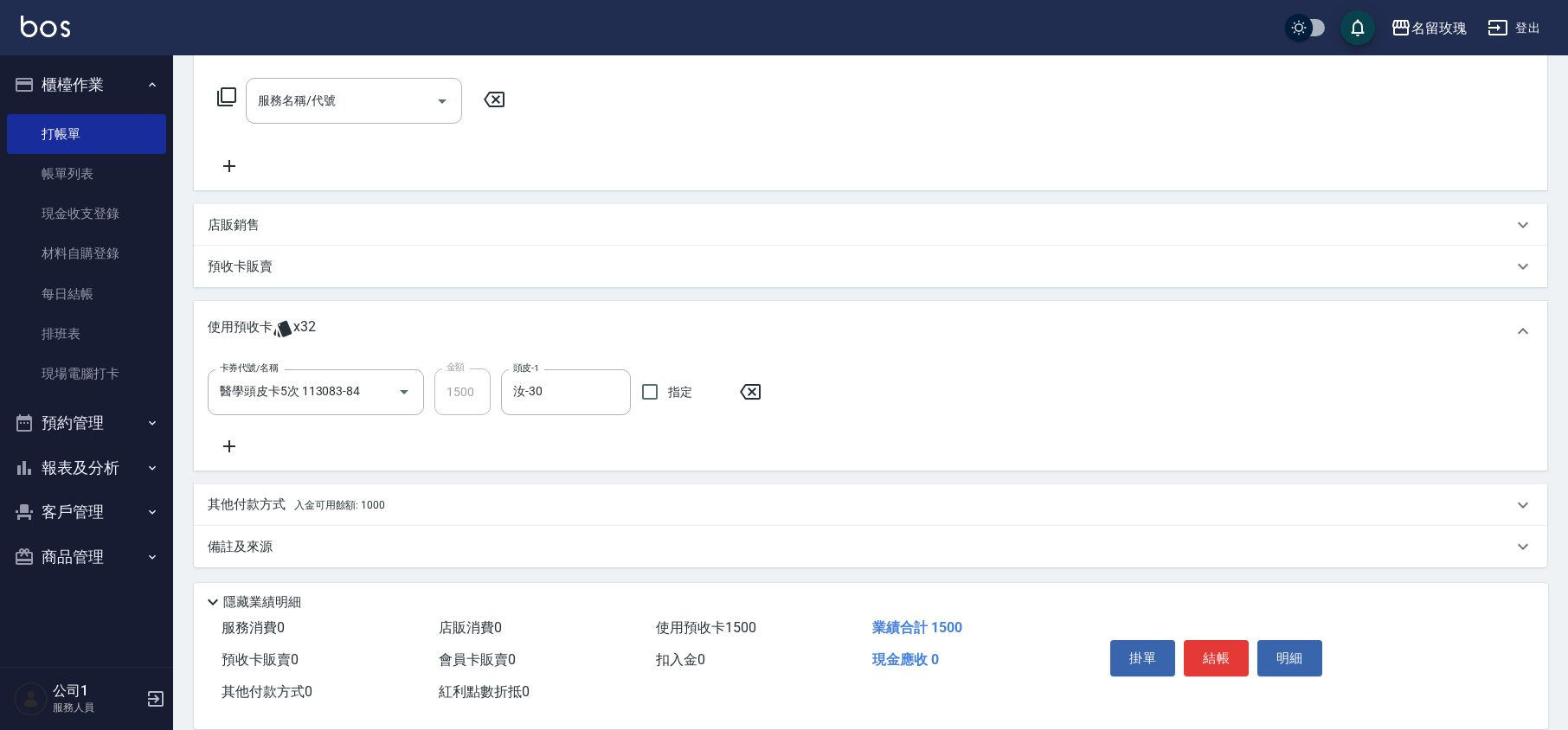
click at [226, 434] on div "卡券代號/名稱 醫學頭皮卡5次 113083-84 卡券代號/名稱 金額 1500 金額 頭皮-1 汝-30 頭皮-1 指定" at bounding box center [870, 413] width 1326 height 88
click at [232, 437] on icon at bounding box center [229, 447] width 43 height 21
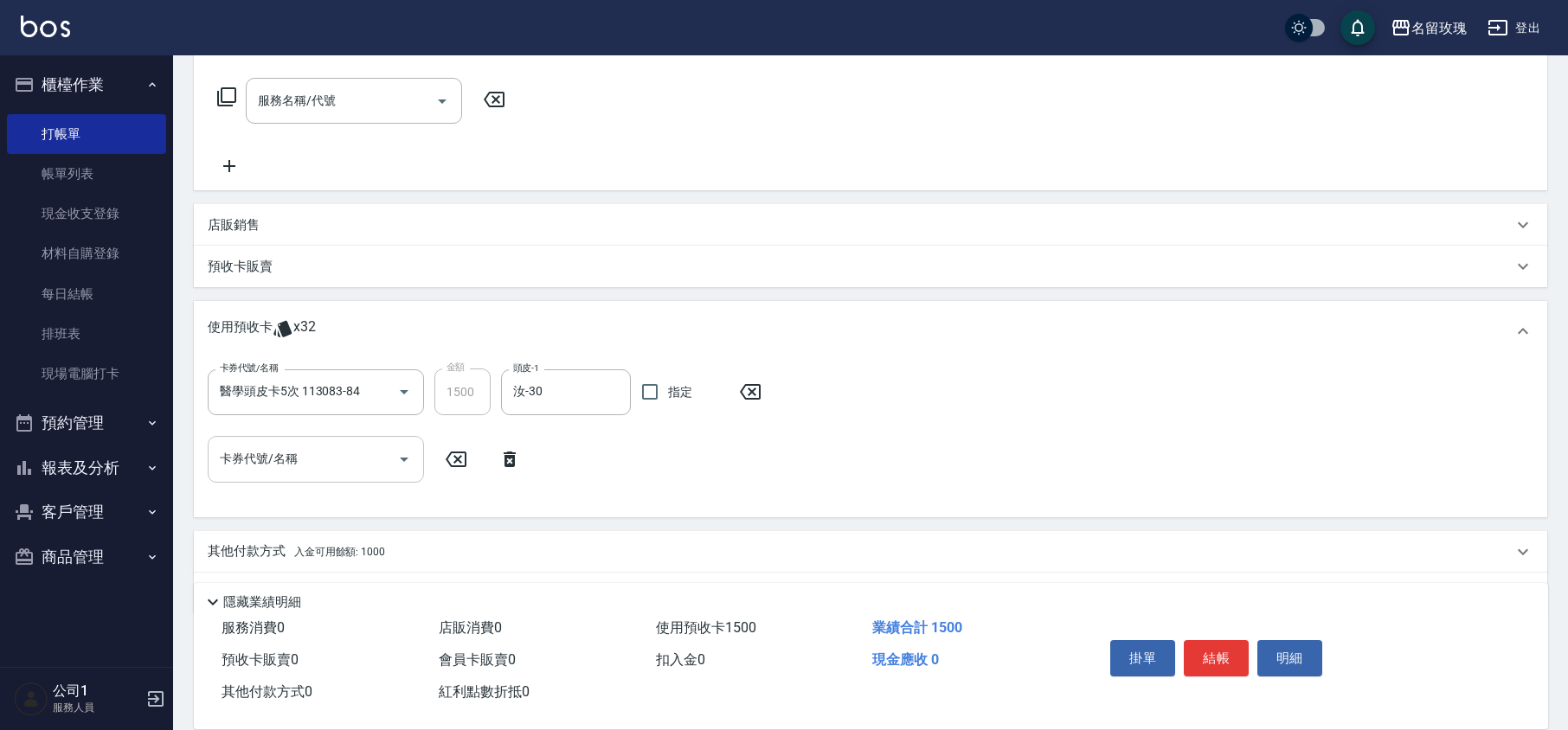
click at [403, 466] on icon "Open" at bounding box center [404, 460] width 21 height 21
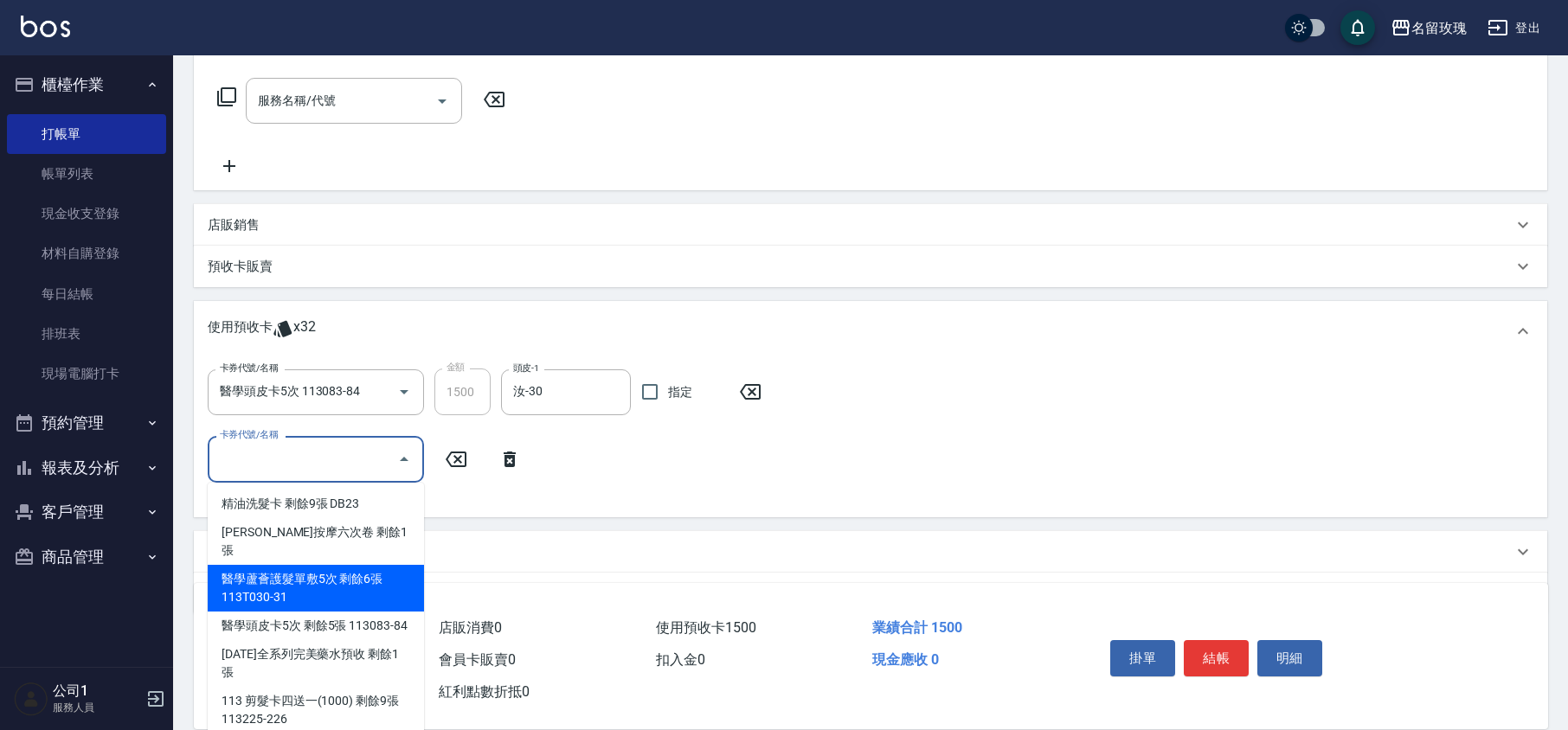
click at [344, 566] on div "醫學蘆薈護髮單敷5次 剩餘6張 113T030-31" at bounding box center [315, 589] width 216 height 47
type input "醫學蘆薈護髮單敷5次 113T030-31"
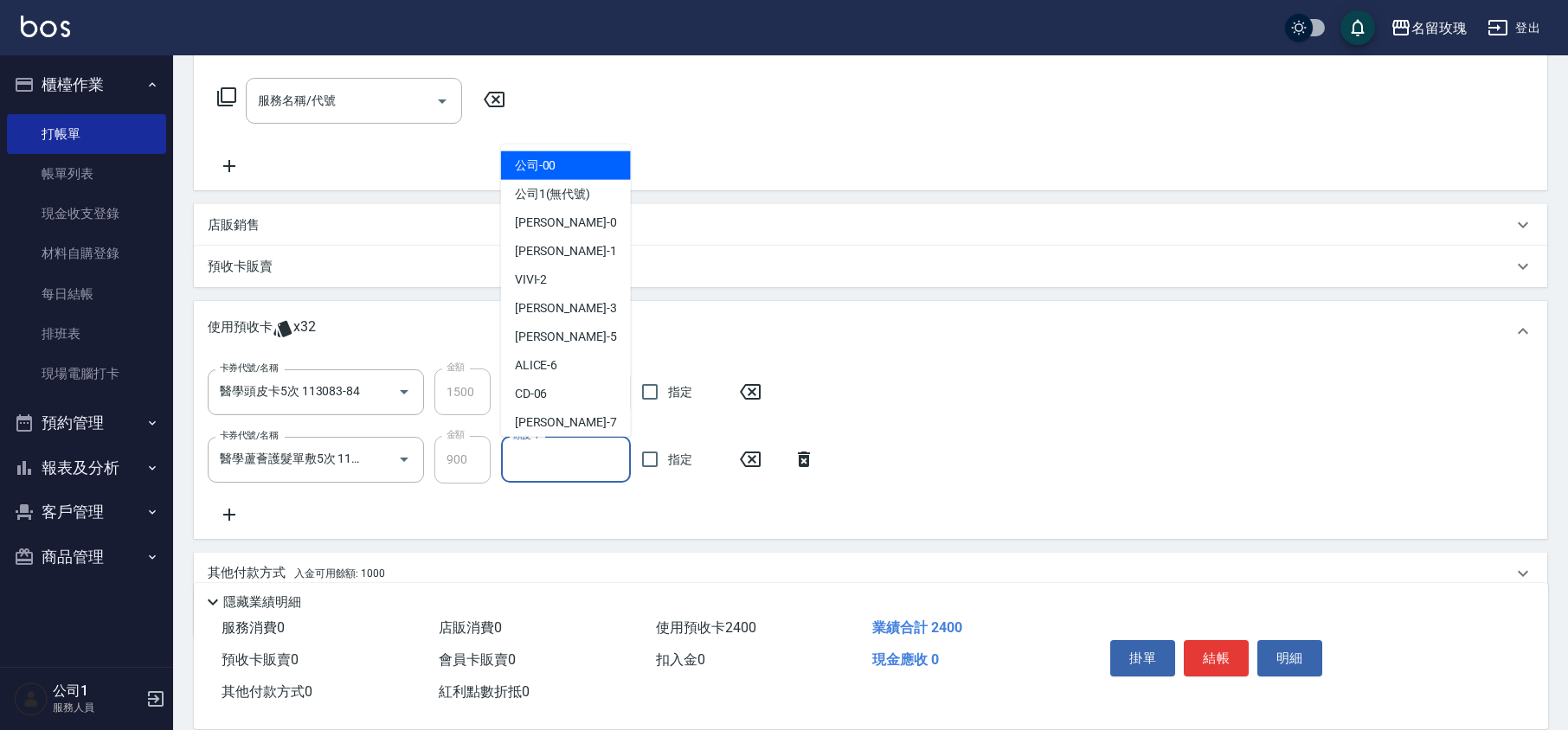
click at [573, 451] on input "頭皮-1" at bounding box center [565, 460] width 114 height 30
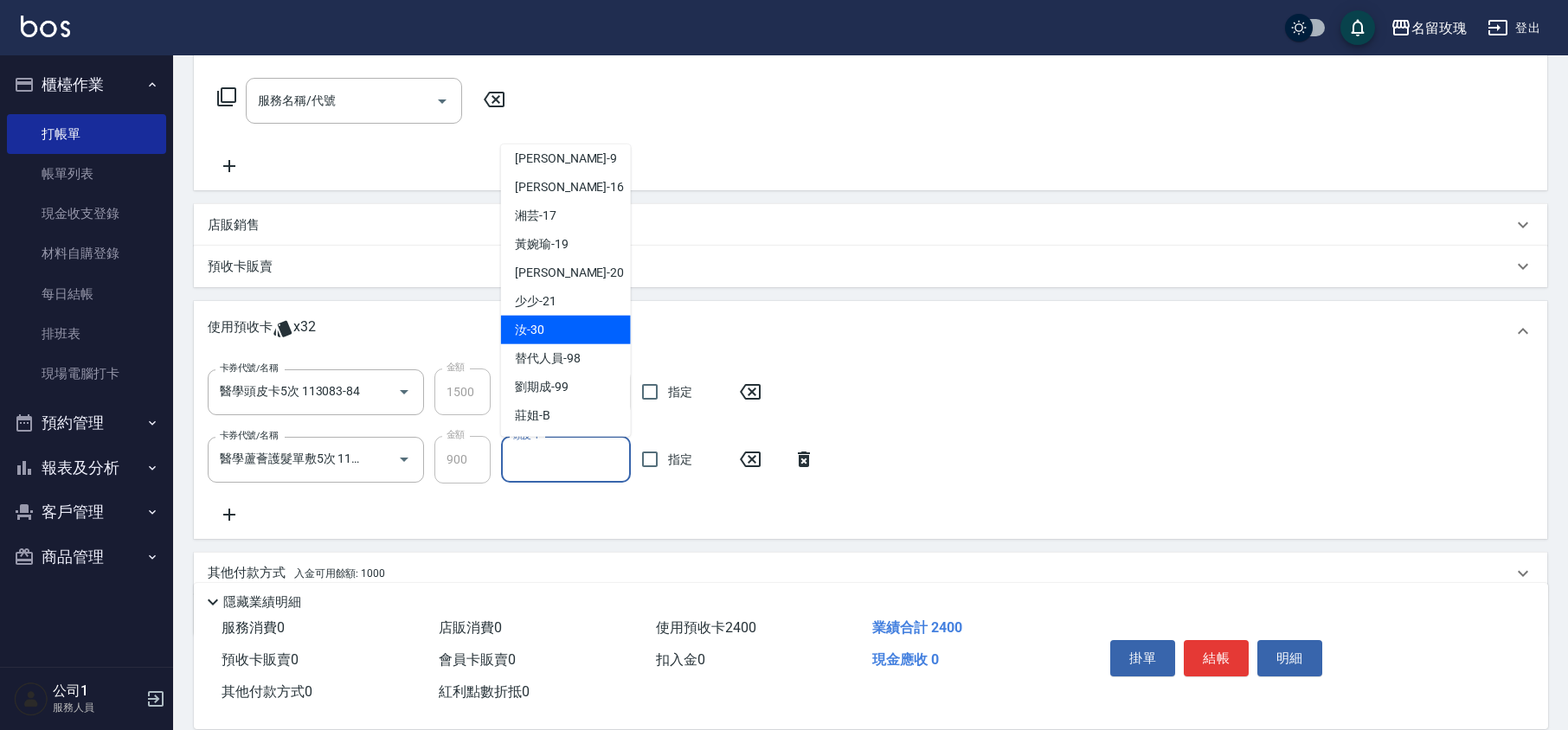
click at [543, 325] on span "汝 -30" at bounding box center [529, 330] width 30 height 18
type input "汝-30"
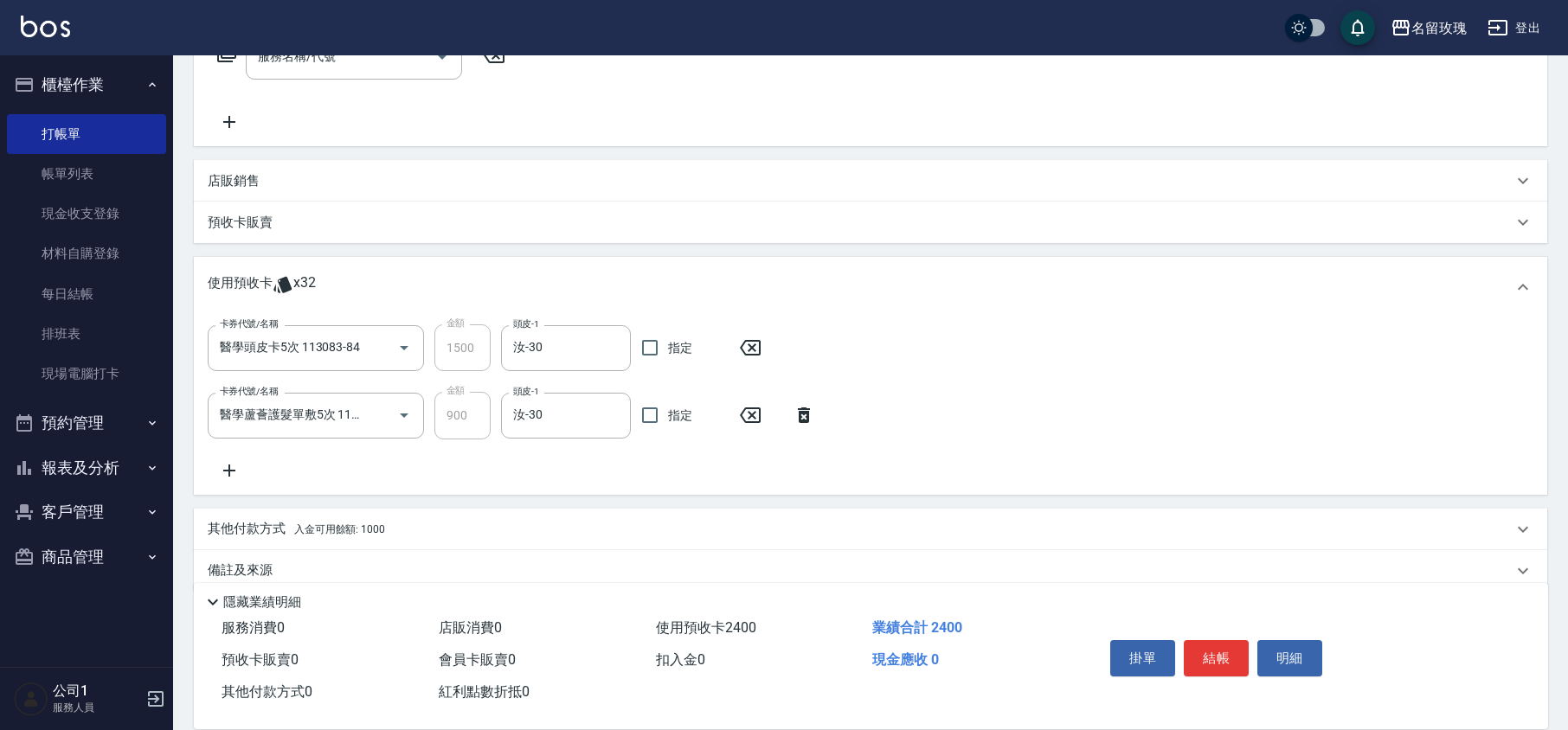
scroll to position [337, 0]
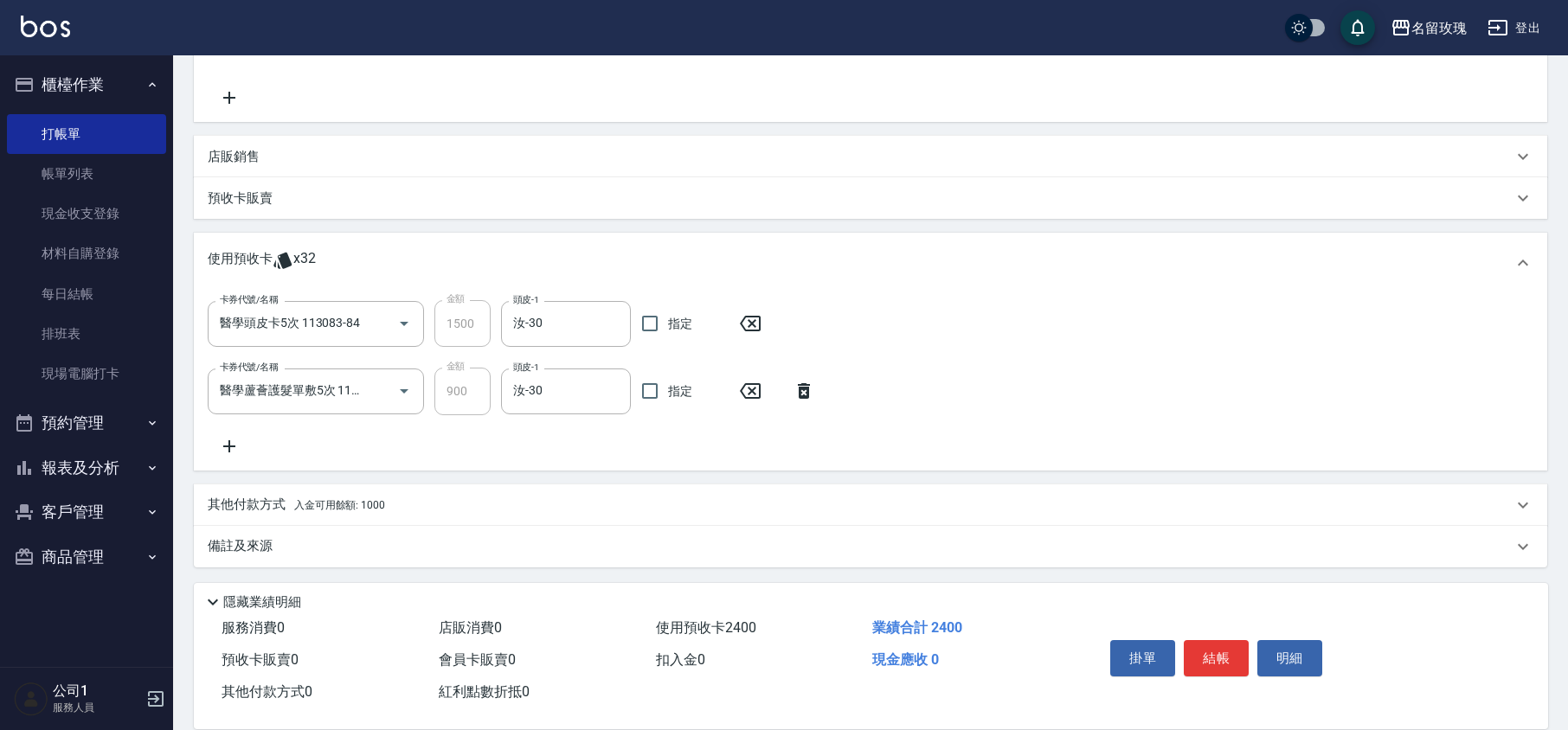
click at [234, 440] on icon at bounding box center [229, 447] width 43 height 21
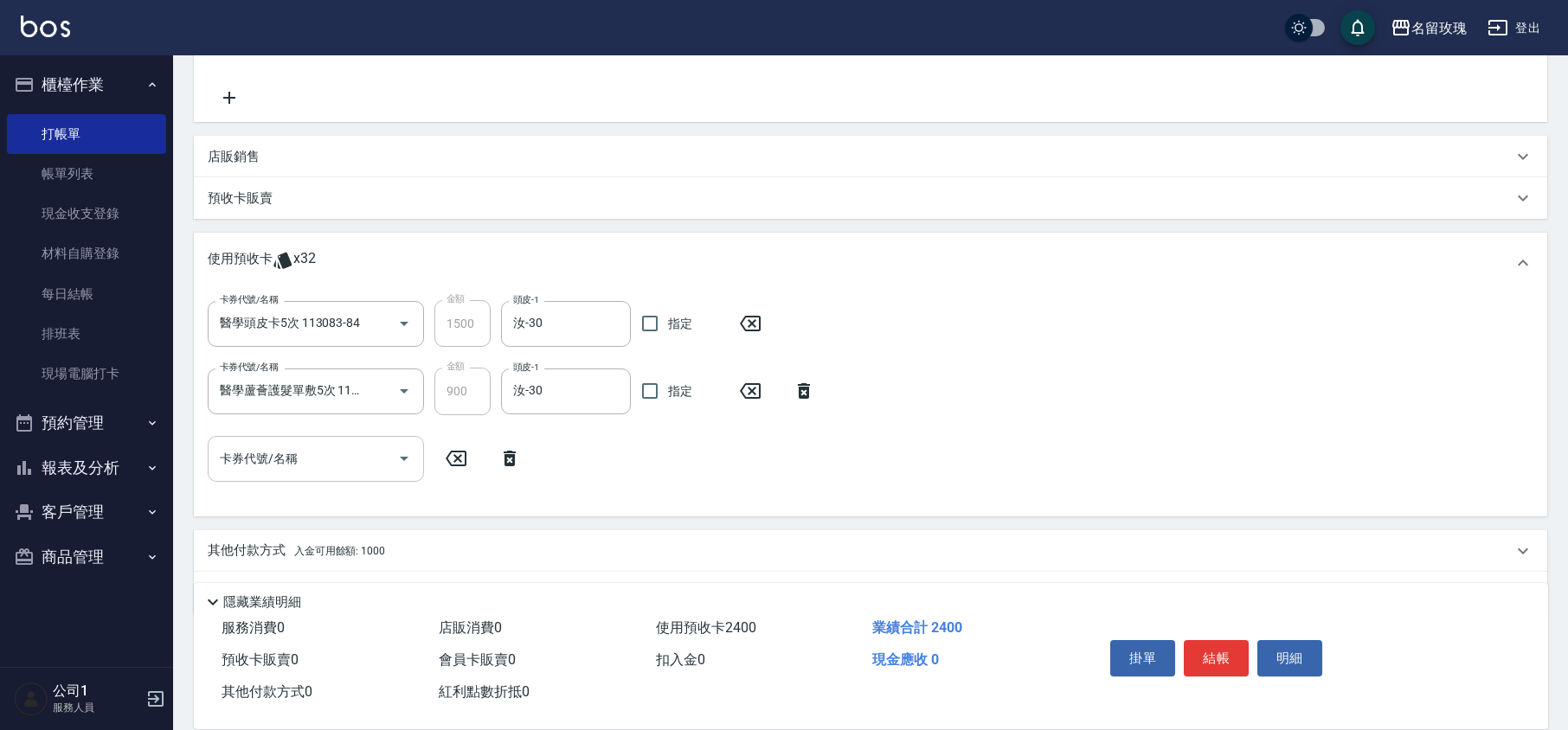
click at [402, 454] on icon "Open" at bounding box center [404, 459] width 21 height 21
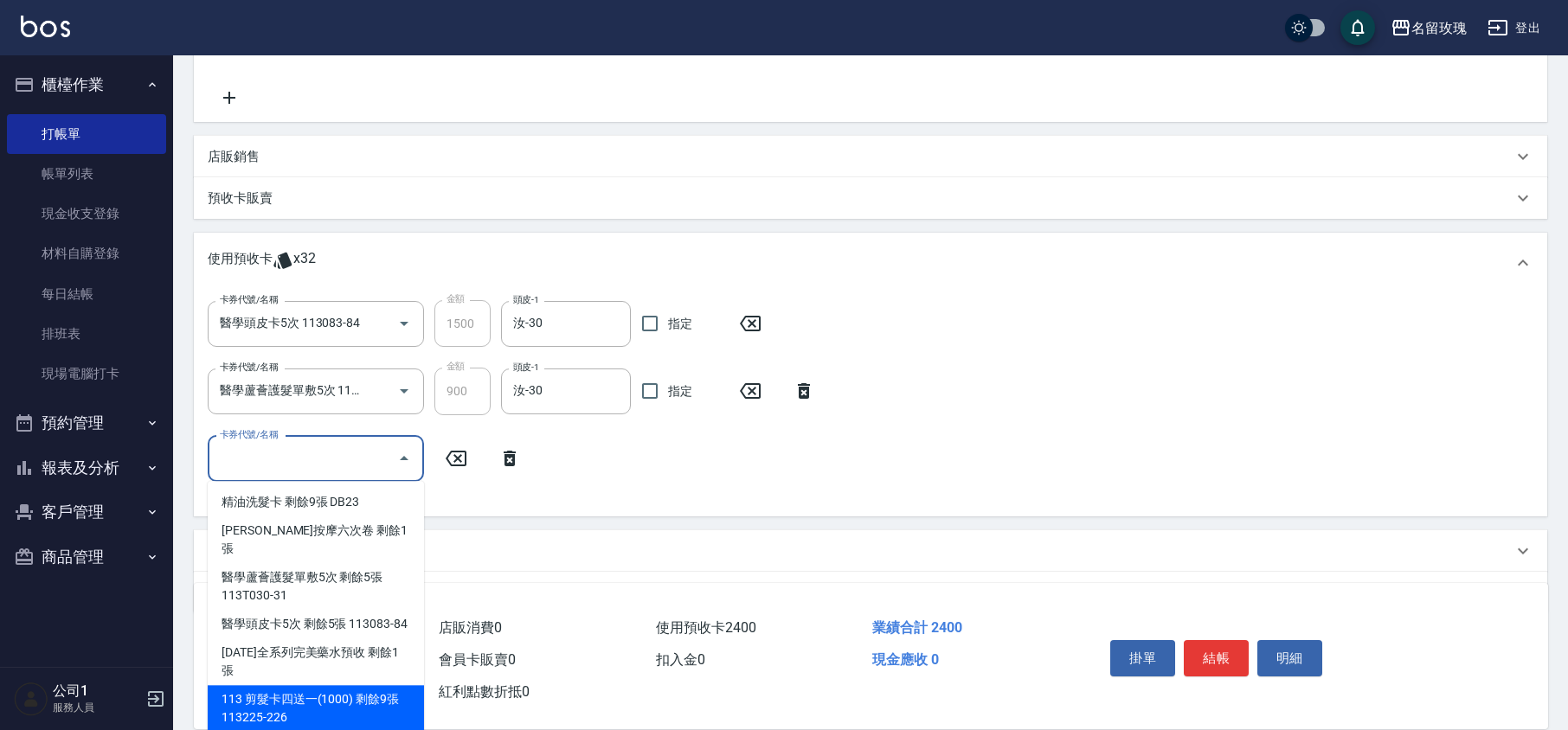
click at [333, 686] on div "113 剪髮卡四送一(1000) 剩餘9張 113225-226" at bounding box center [315, 709] width 216 height 47
type input "113 剪髮卡四送一[PHONE_NUMBER]"
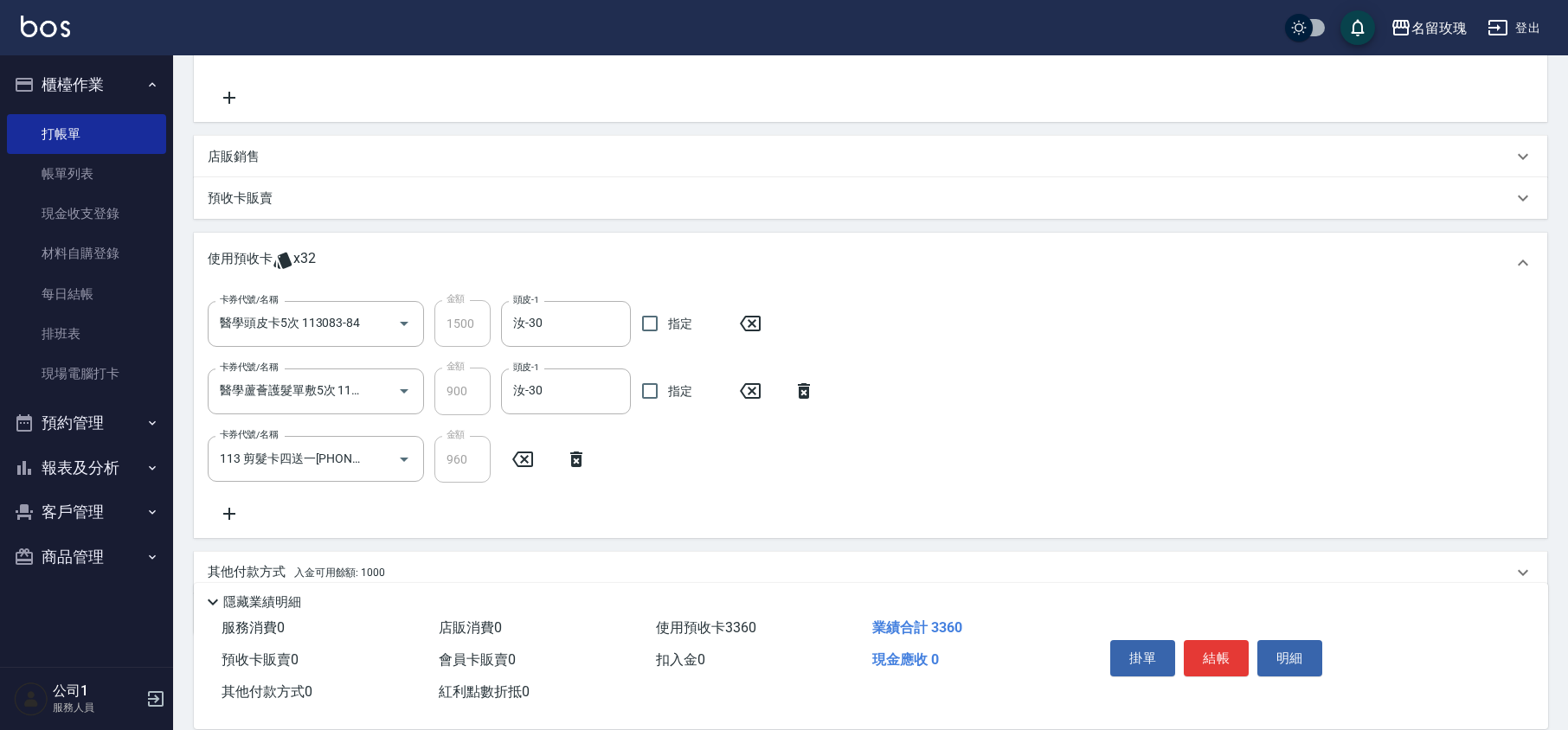
click at [452, 500] on div "卡券代號/名稱 醫學頭皮卡5次 113083-84 卡券代號/名稱 金額 1500 金額 頭皮-1 汝-30 頭皮-1 指定 卡券代號/名稱 醫學蘆薈護髮單敷…" at bounding box center [870, 412] width 1326 height 223
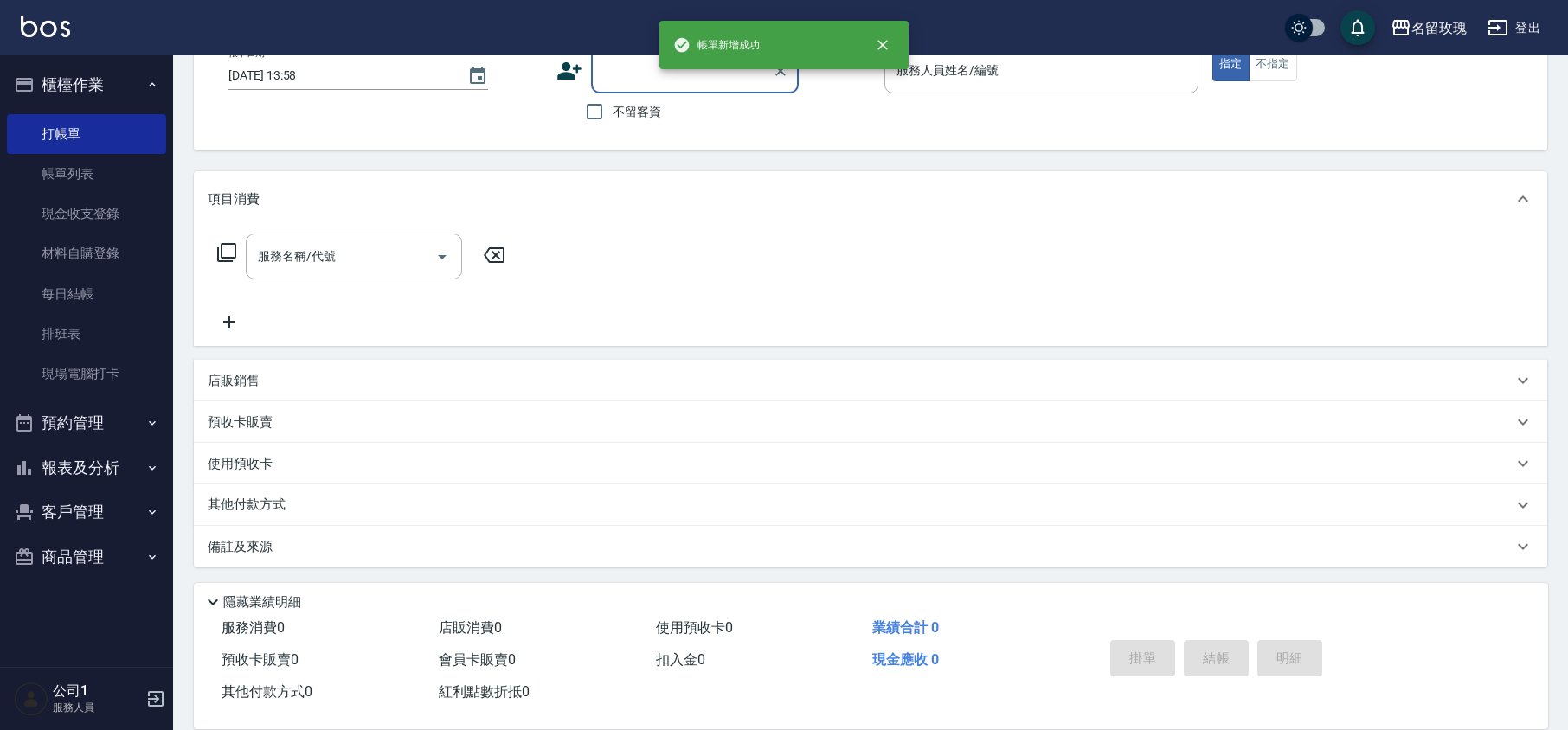
scroll to position [0, 0]
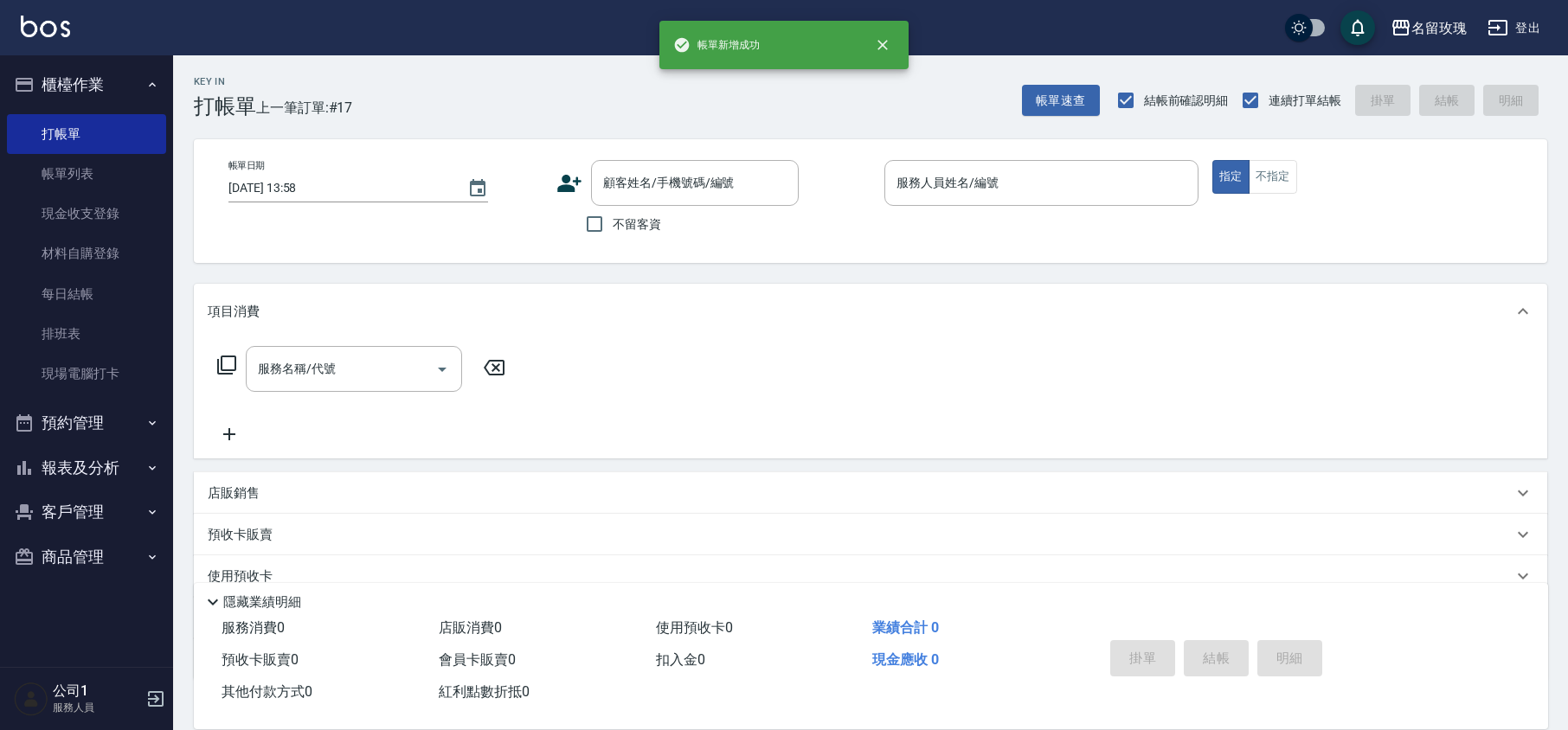
click at [54, 61] on ul "櫃檯作業 打帳單 帳單列表 現金收支登錄 材料自購登錄 每日結帳 排班表 現場電腦打卡 預約管理 預約管理 單日預約紀錄 單週預約紀錄 報表及分析 報表目錄 …" at bounding box center [87, 321] width 160 height 531
click at [57, 70] on button "櫃檯作業" at bounding box center [87, 85] width 160 height 45
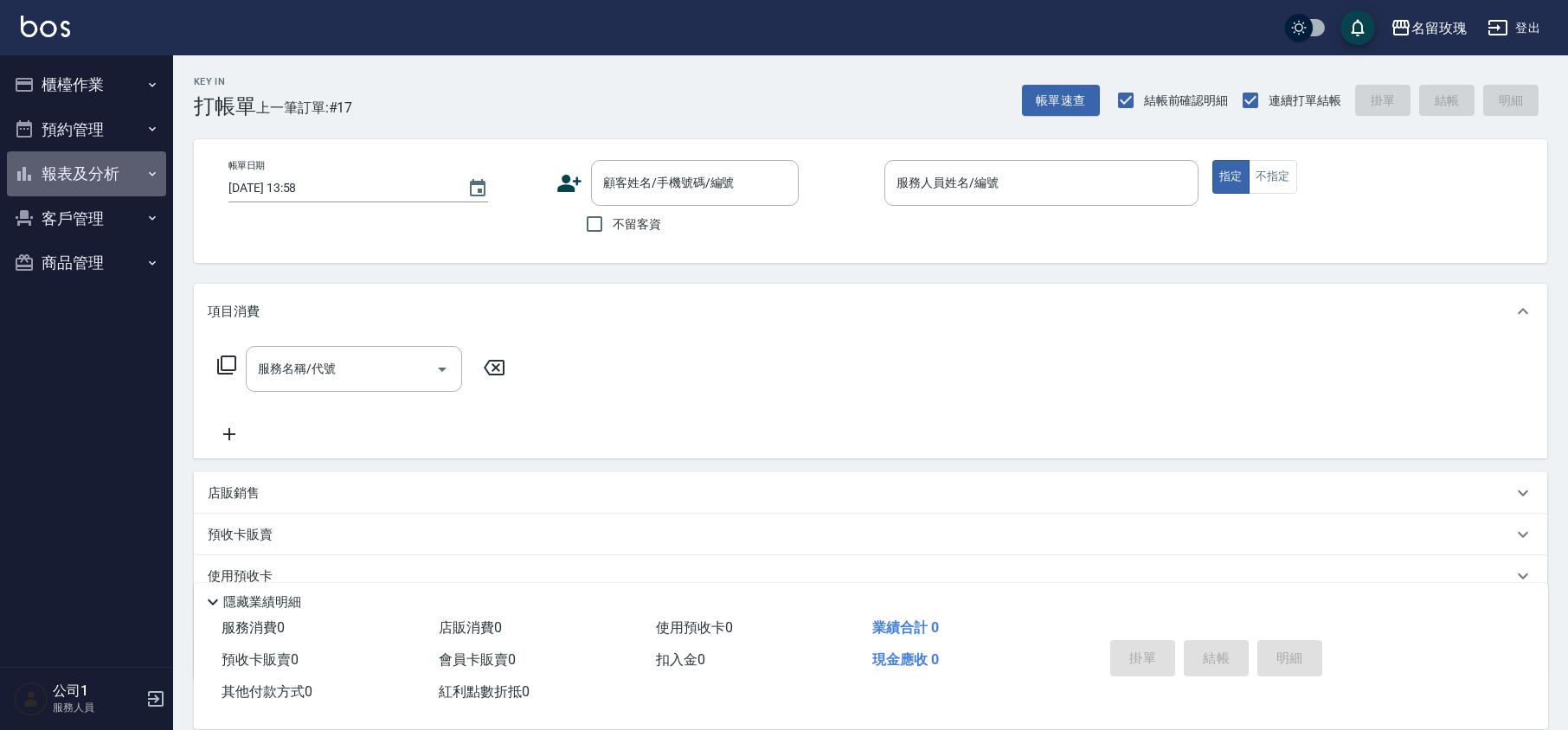
click at [102, 164] on button "報表及分析" at bounding box center [87, 173] width 160 height 45
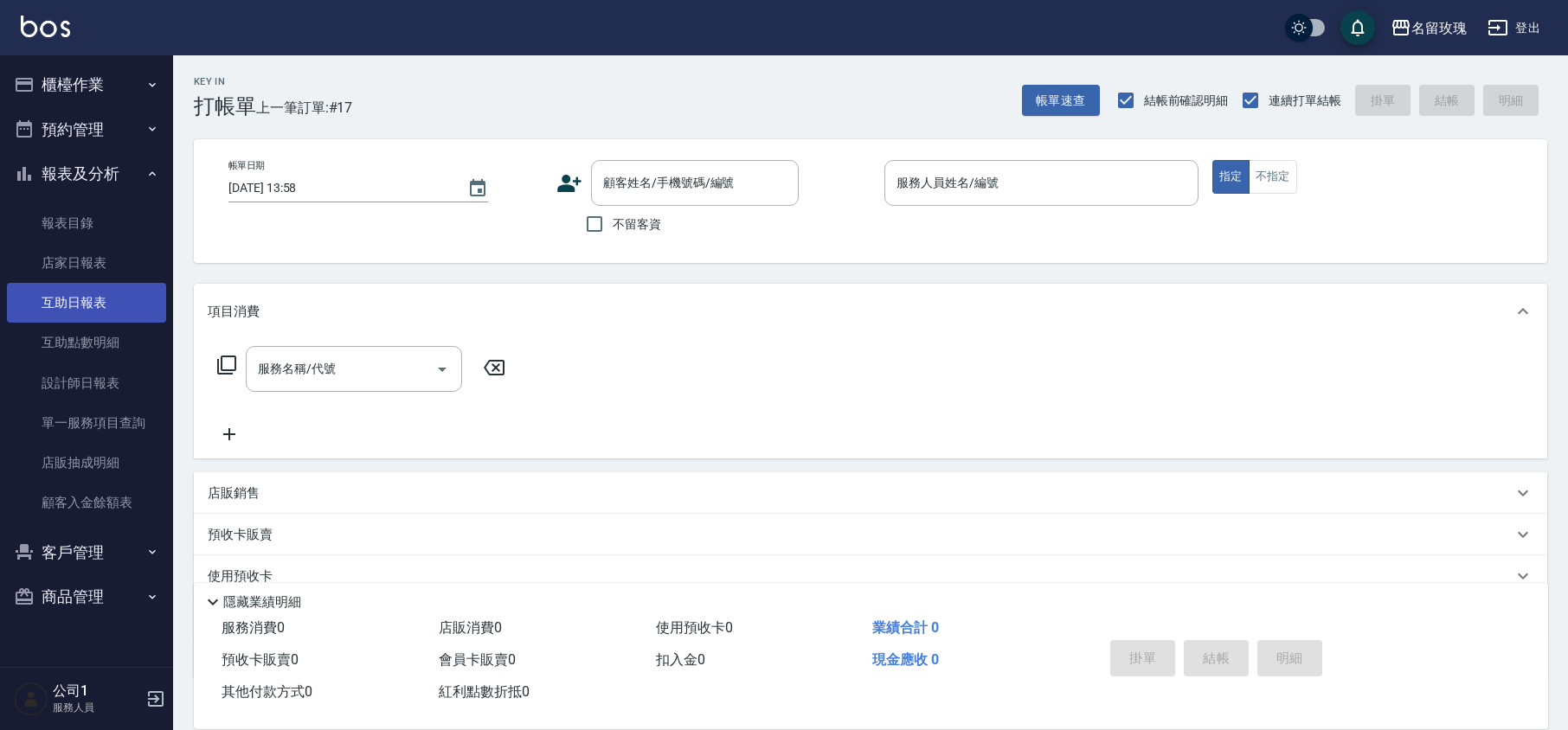
click at [100, 301] on link "互助日報表" at bounding box center [87, 302] width 160 height 39
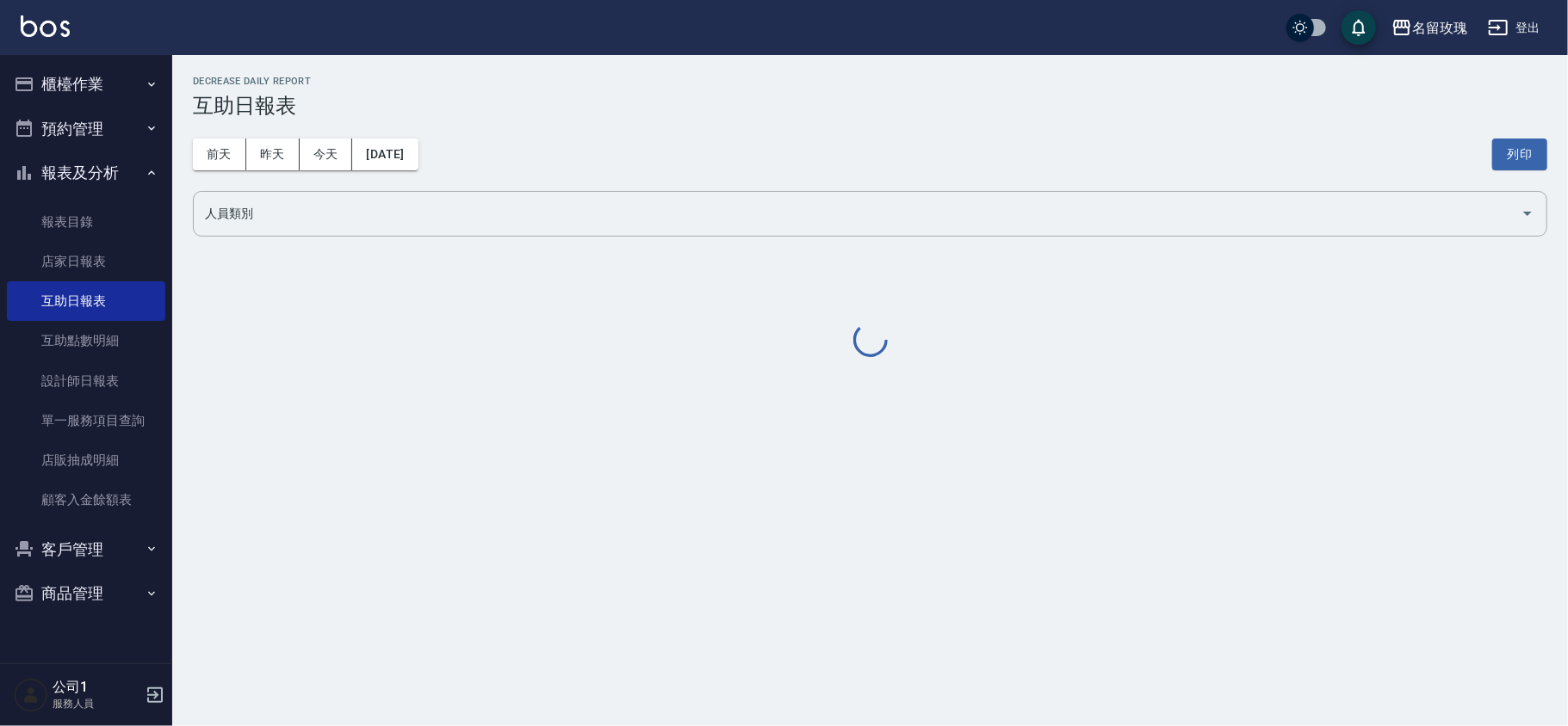
click at [624, 131] on div "[DATE] [DATE] [DATE] [DATE] 列印" at bounding box center [870, 154] width 1354 height 73
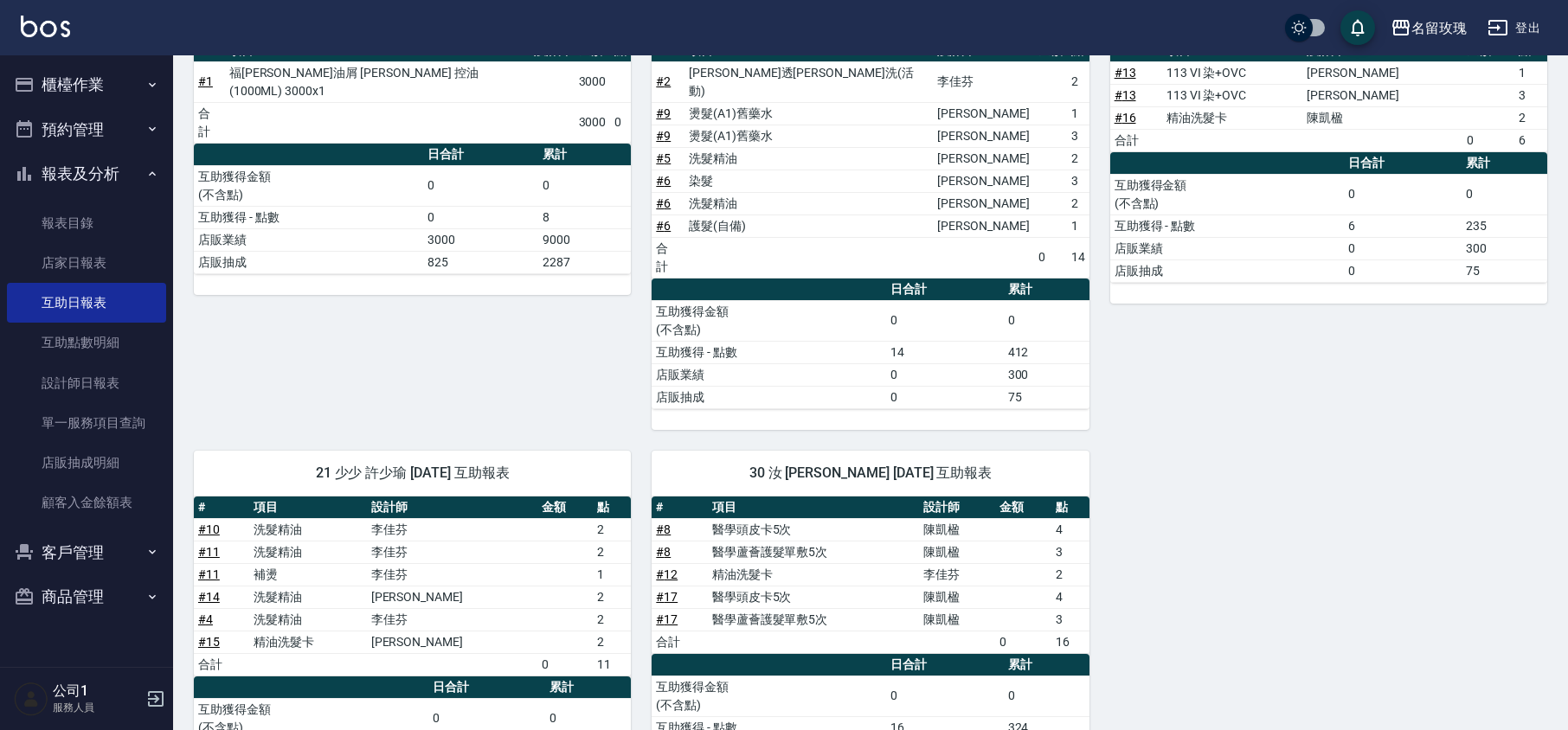
scroll to position [237, 0]
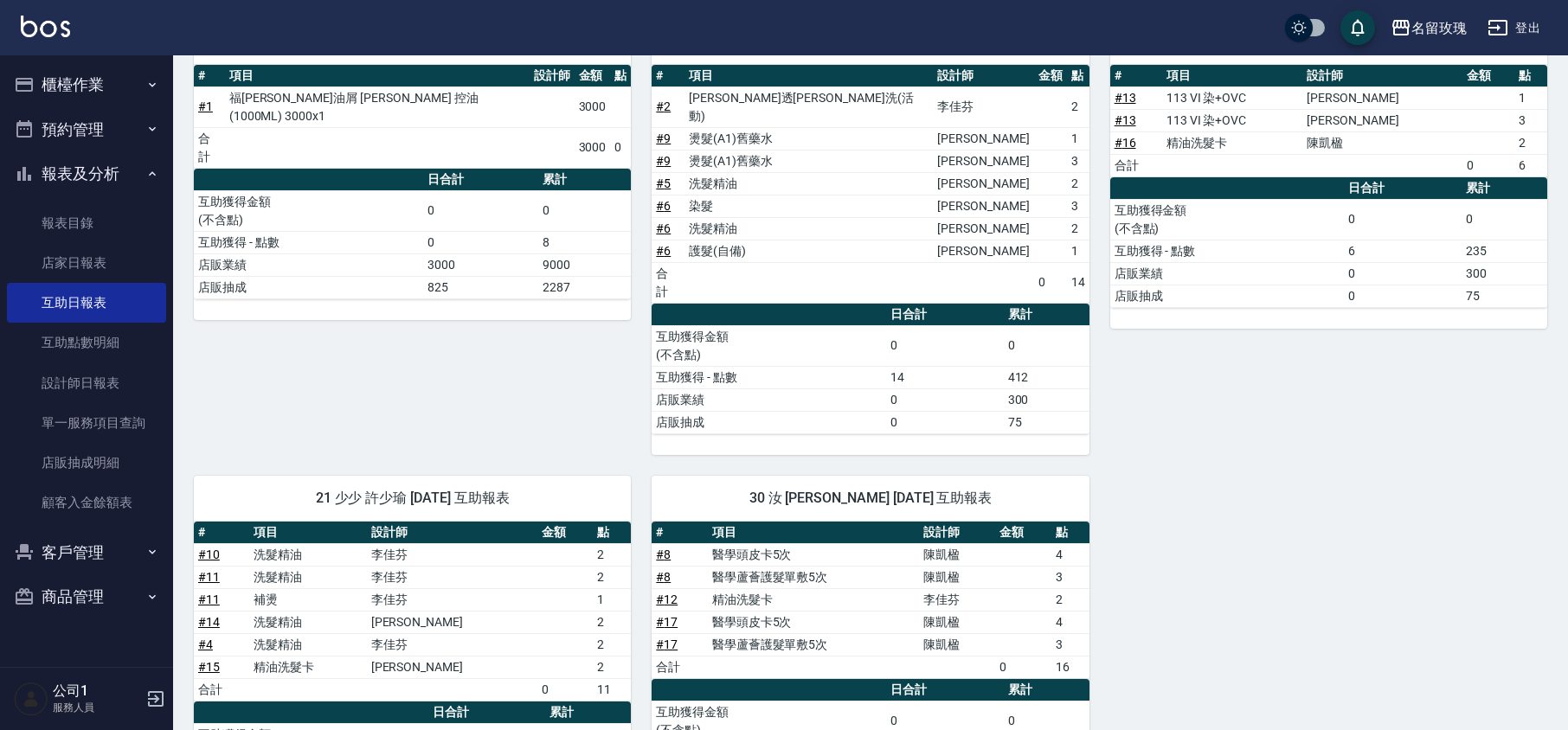
click at [108, 173] on button "報表及分析" at bounding box center [87, 173] width 160 height 45
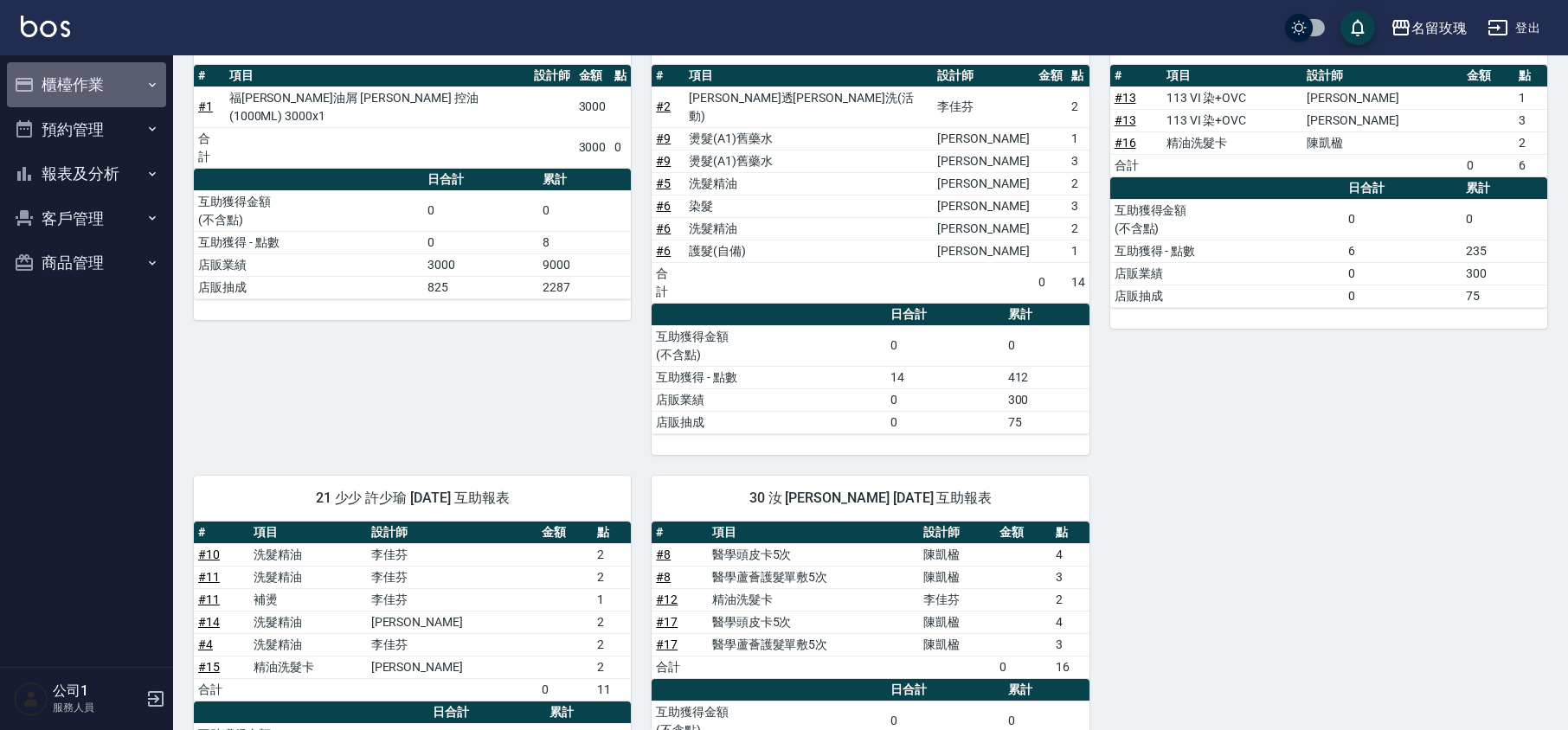
click at [100, 84] on button "櫃檯作業" at bounding box center [87, 85] width 160 height 45
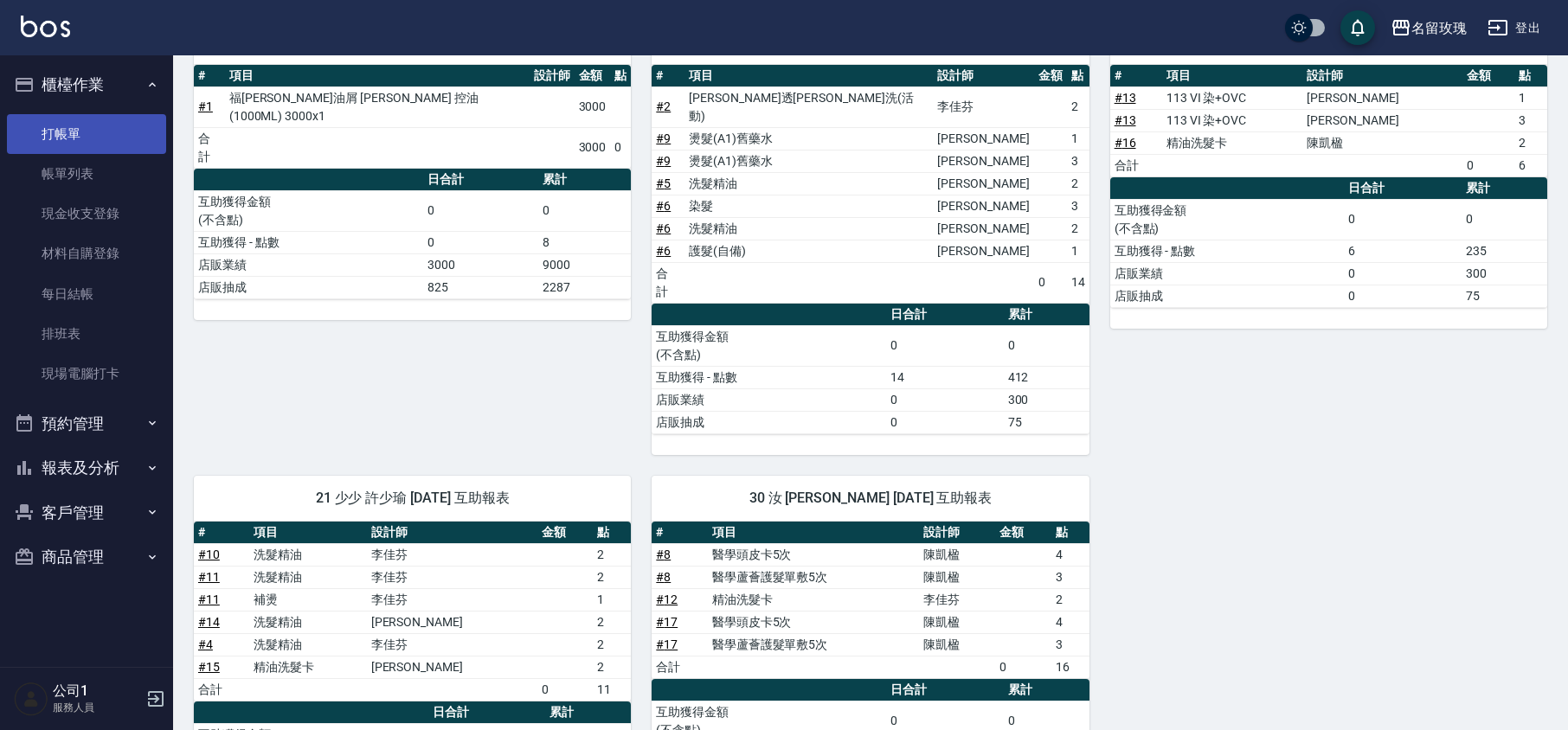
click at [70, 135] on link "打帳單" at bounding box center [87, 134] width 160 height 39
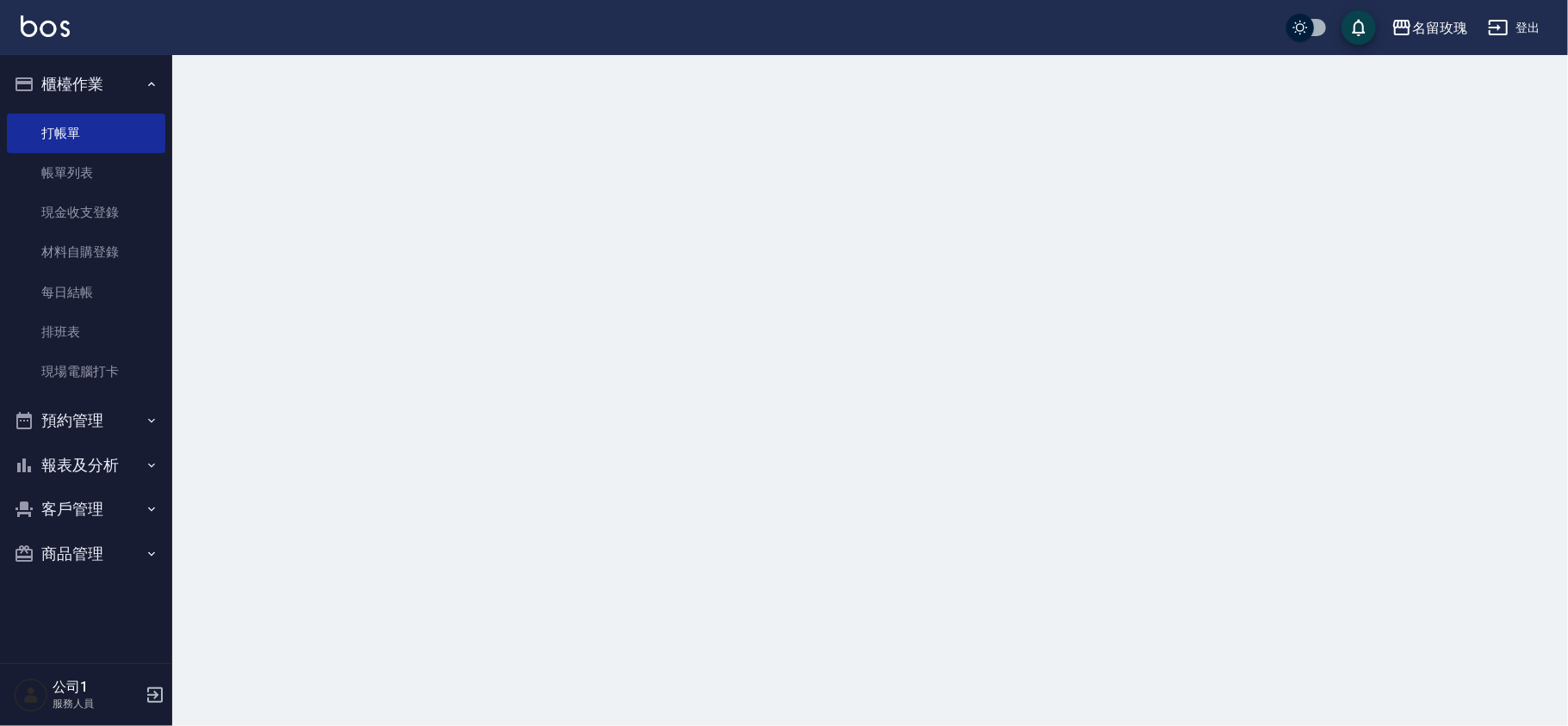
click at [98, 88] on button "櫃檯作業" at bounding box center [86, 84] width 159 height 45
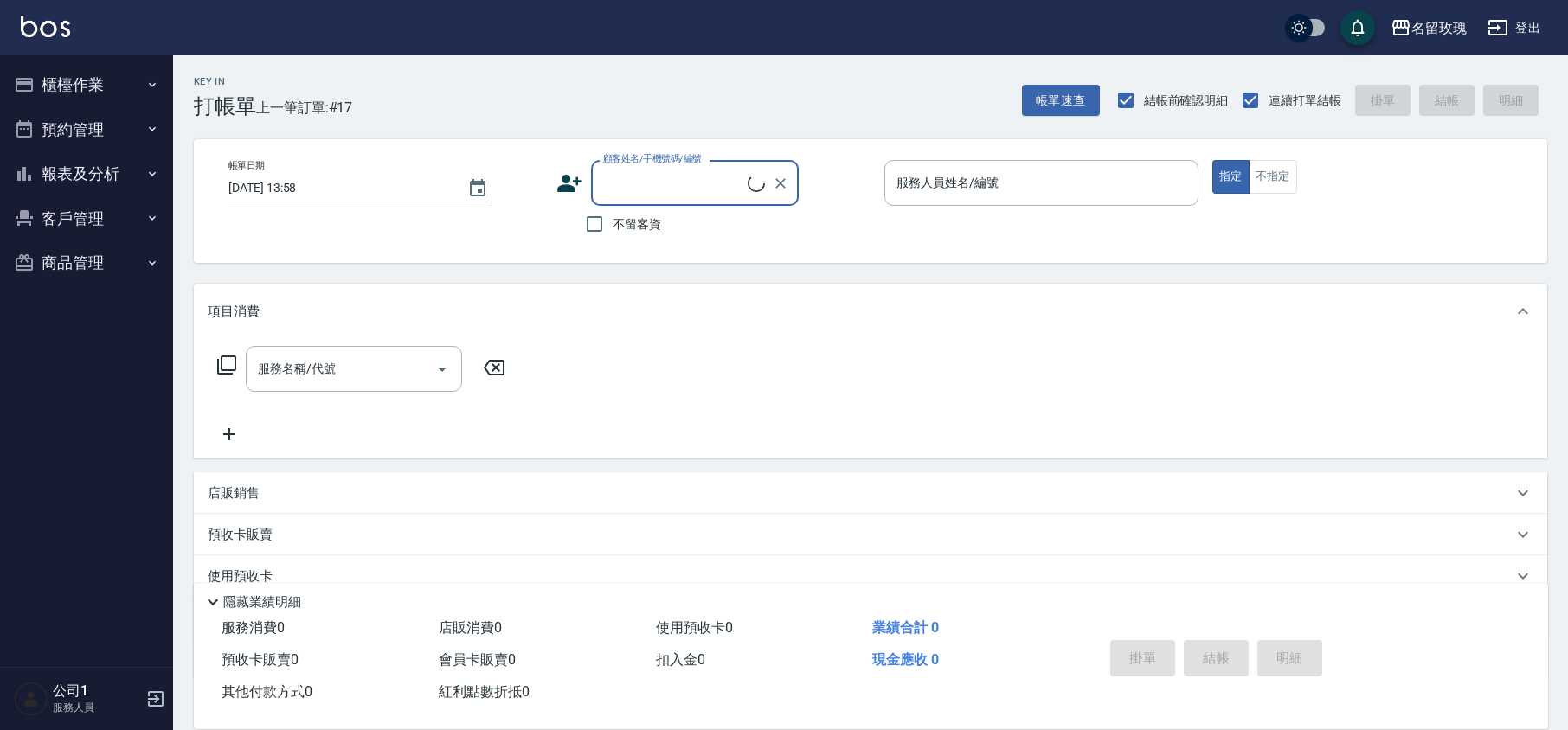
click at [593, 106] on div "Key In 打帳單 上一筆訂單:#17 帳單速查 結帳前確認明細 連續打單結帳 掛單 結帳 明細" at bounding box center [859, 88] width 1374 height 63
click at [545, 78] on div "Key In 打帳單 上一筆訂單:#17 帳單速查 結帳前確認明細 連續打單結帳 掛單 結帳 明細" at bounding box center [859, 88] width 1374 height 63
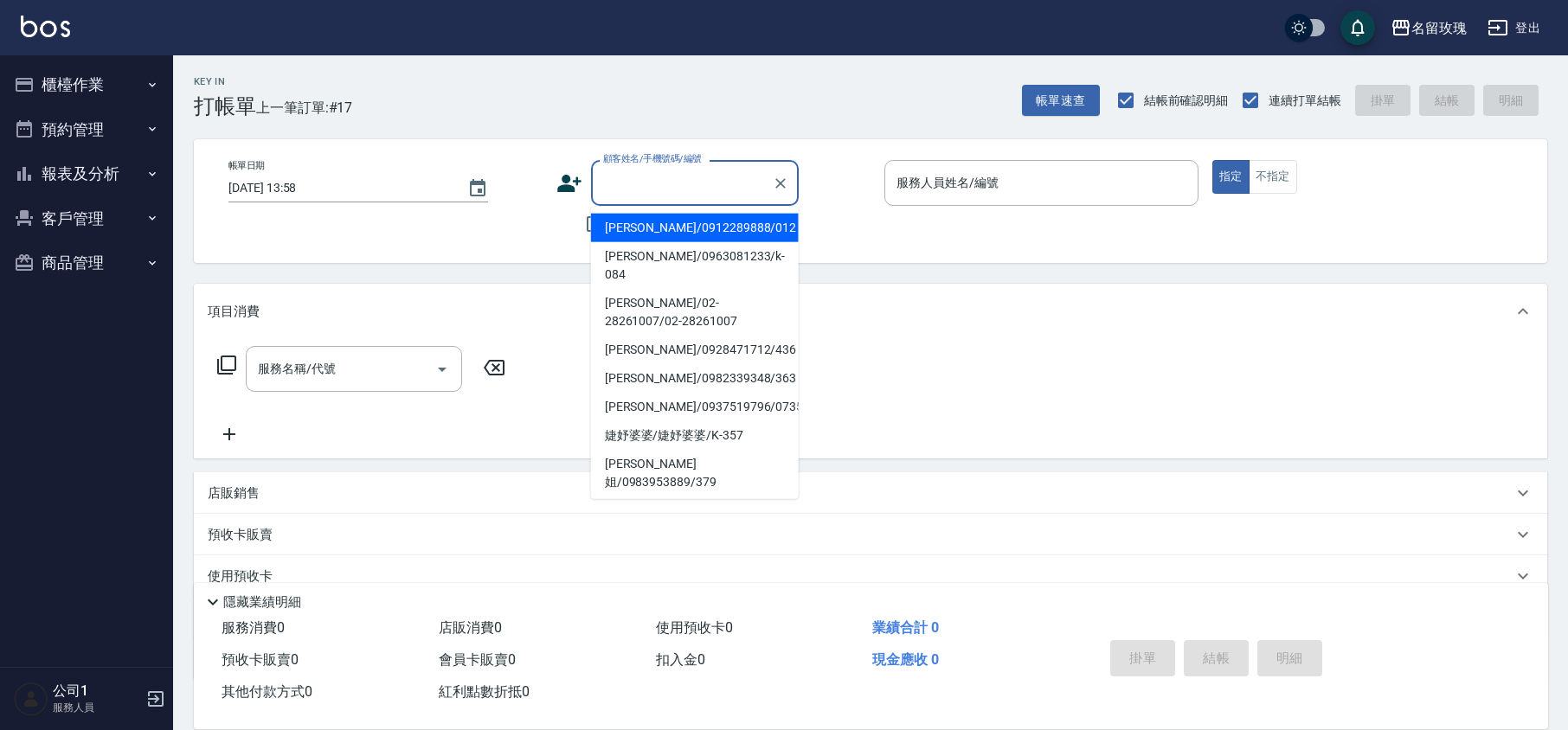
click at [635, 191] on input "顧客姓名/手機號碼/編號" at bounding box center [682, 183] width 166 height 30
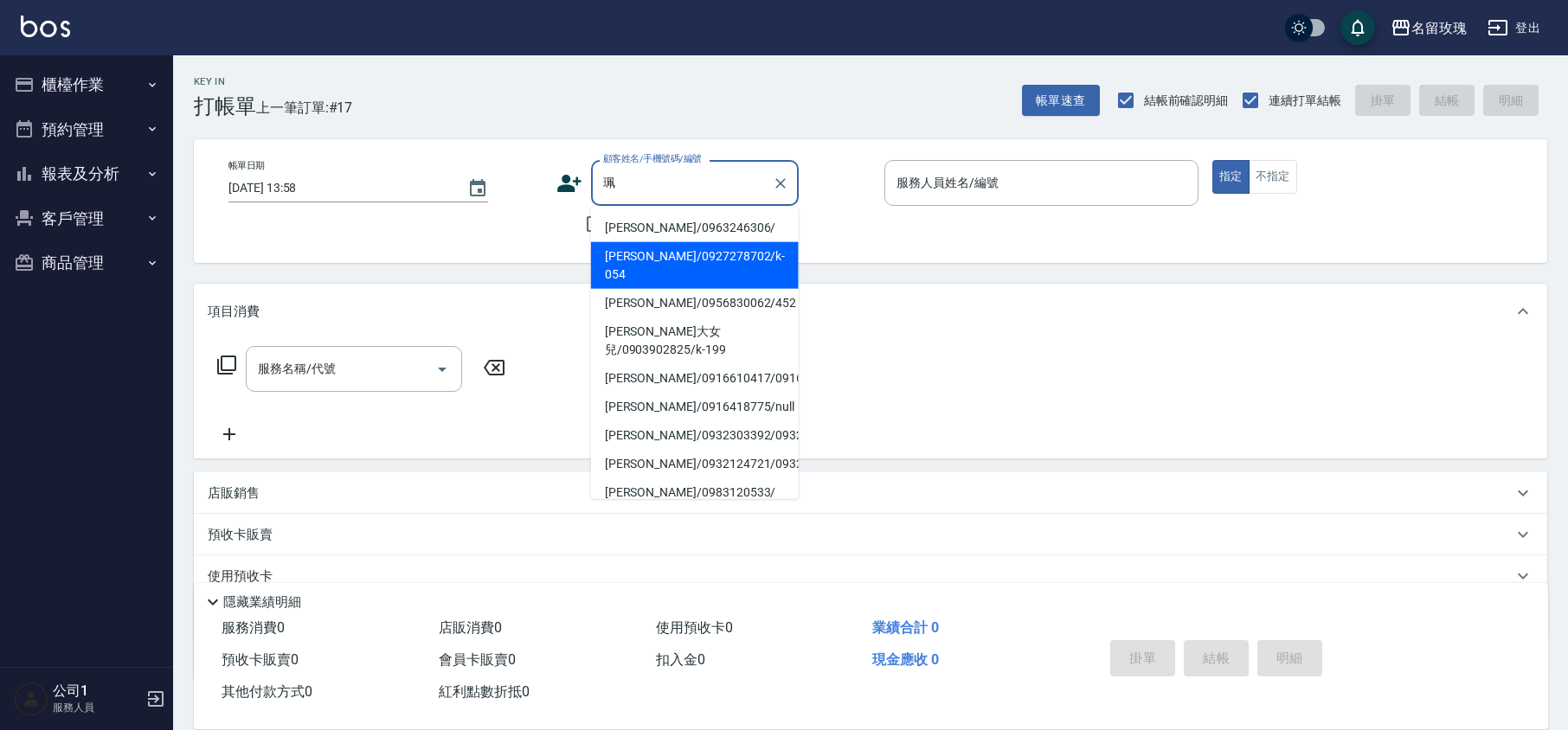
click at [666, 261] on li "[PERSON_NAME]/0927278702/k-054" at bounding box center [695, 265] width 208 height 47
type input "[PERSON_NAME]/0927278702/k-054"
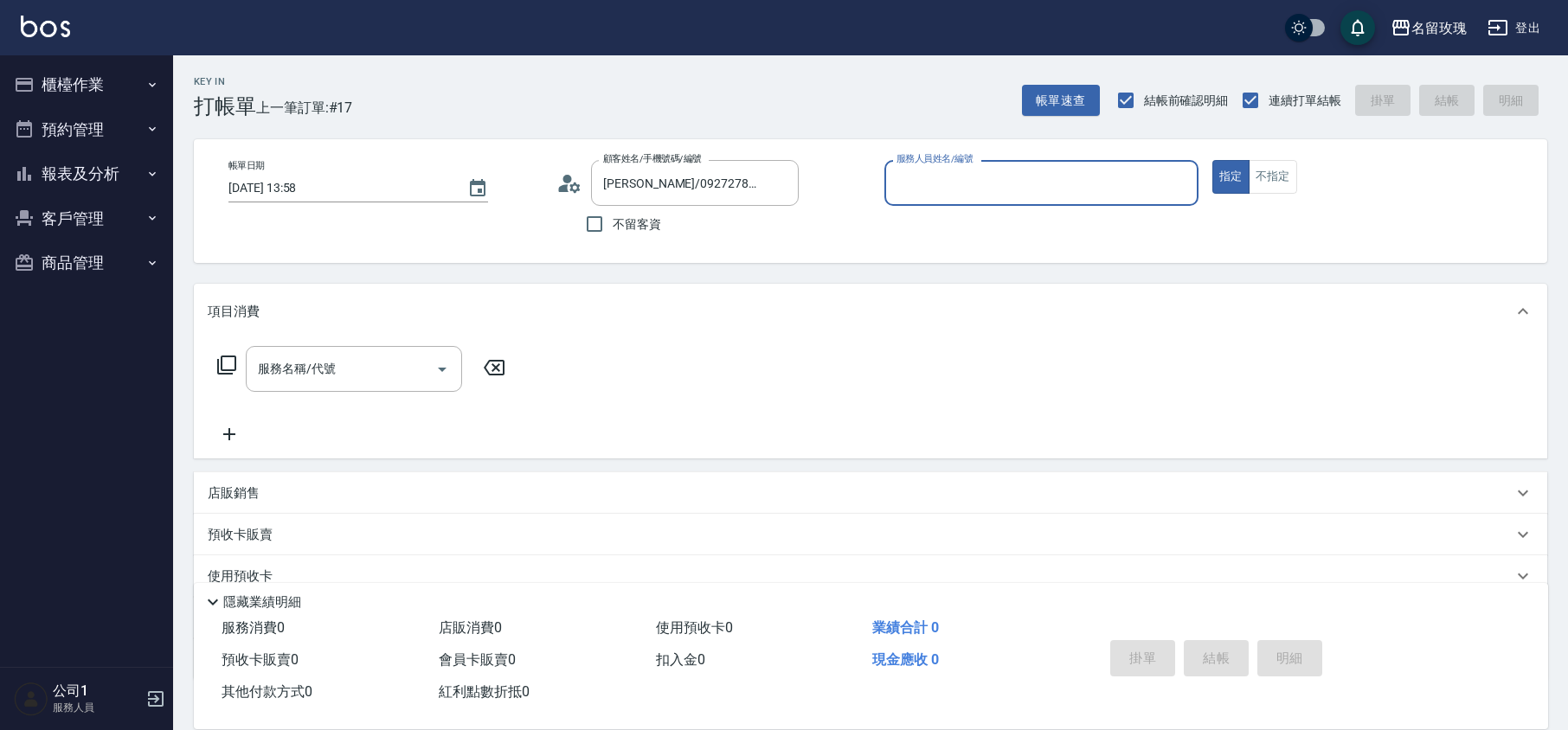
type input "[PERSON_NAME]-5"
click at [786, 184] on icon "Clear" at bounding box center [781, 184] width 17 height 17
click at [775, 106] on div "Key In 打帳單 上一筆訂單:#17 帳單速查 結帳前確認明細 連續打單結帳 掛單 結帳 明細" at bounding box center [859, 88] width 1374 height 63
